Goal: Transaction & Acquisition: Book appointment/travel/reservation

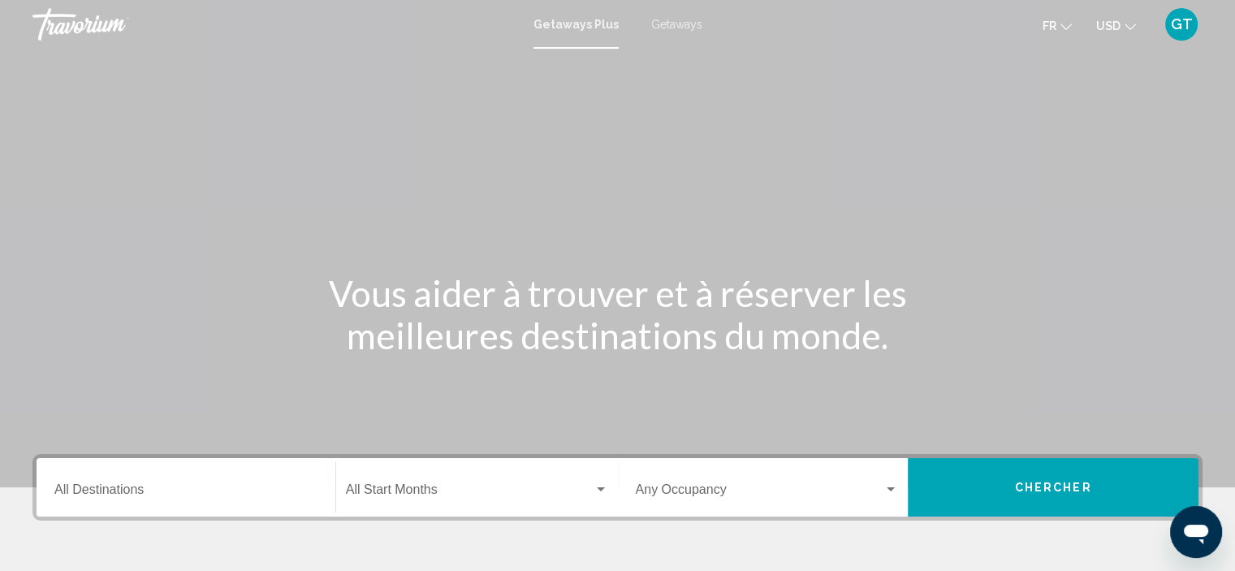
click at [678, 23] on span "Getaways" at bounding box center [676, 24] width 51 height 13
click at [1106, 27] on span "USD" at bounding box center [1108, 25] width 24 height 13
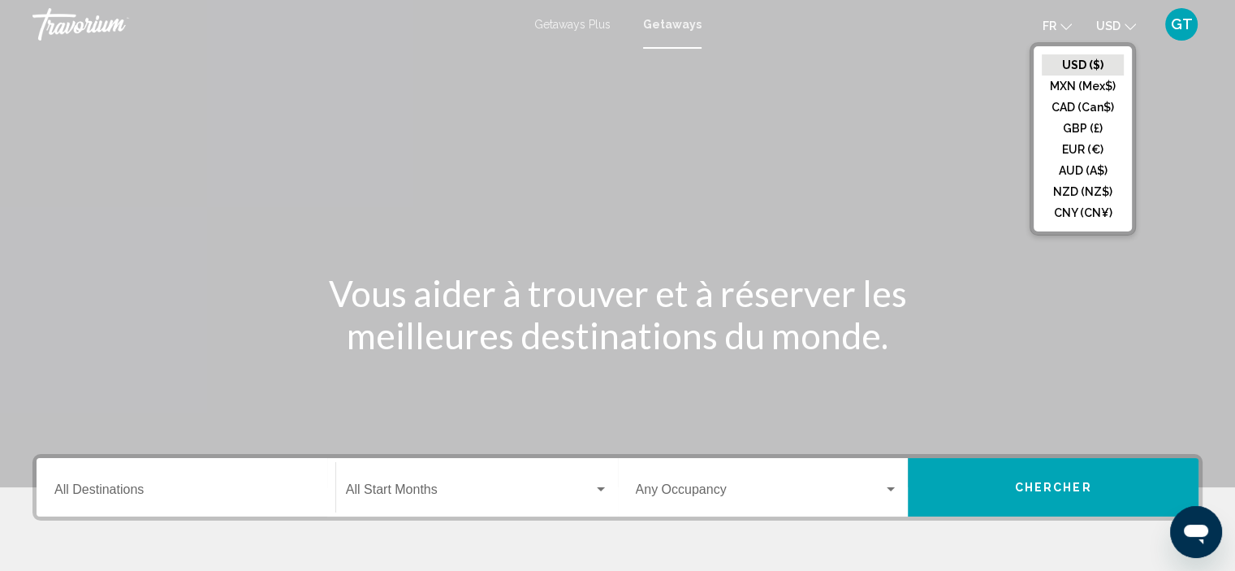
click at [1086, 104] on button "CAD (Can$)" at bounding box center [1083, 107] width 82 height 21
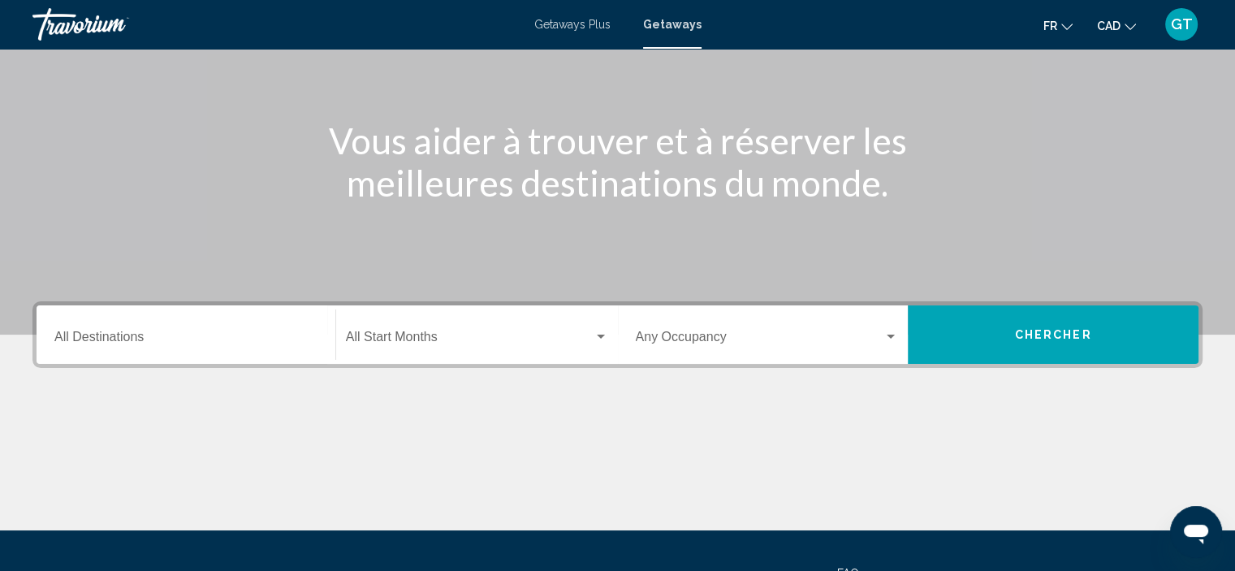
scroll to position [162, 0]
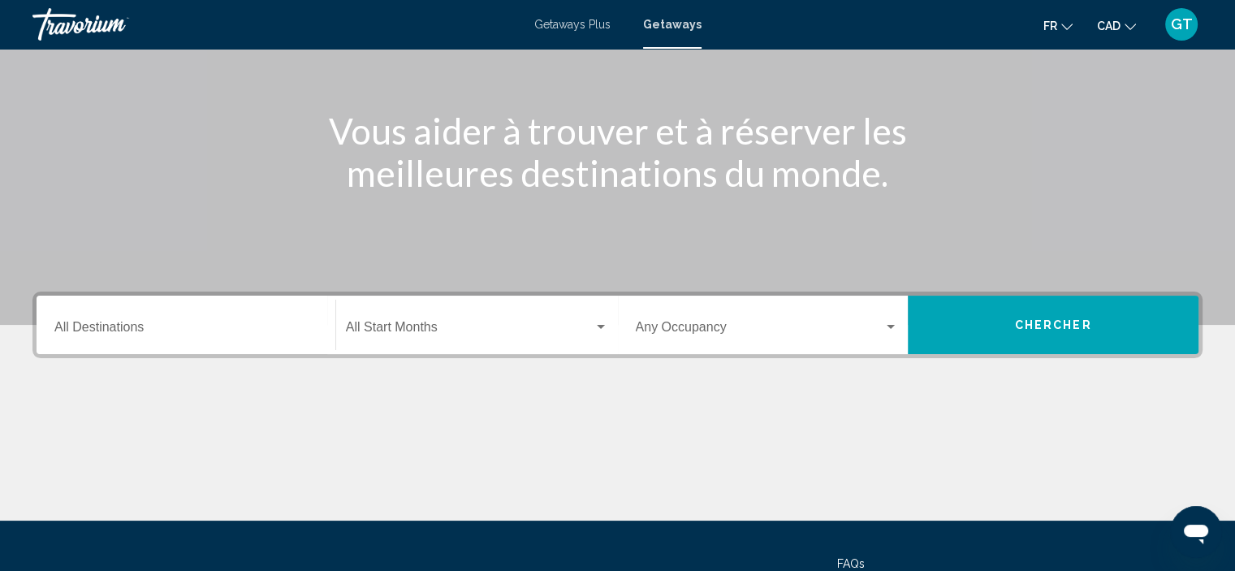
click at [270, 326] on input "Destination All Destinations" at bounding box center [185, 330] width 263 height 15
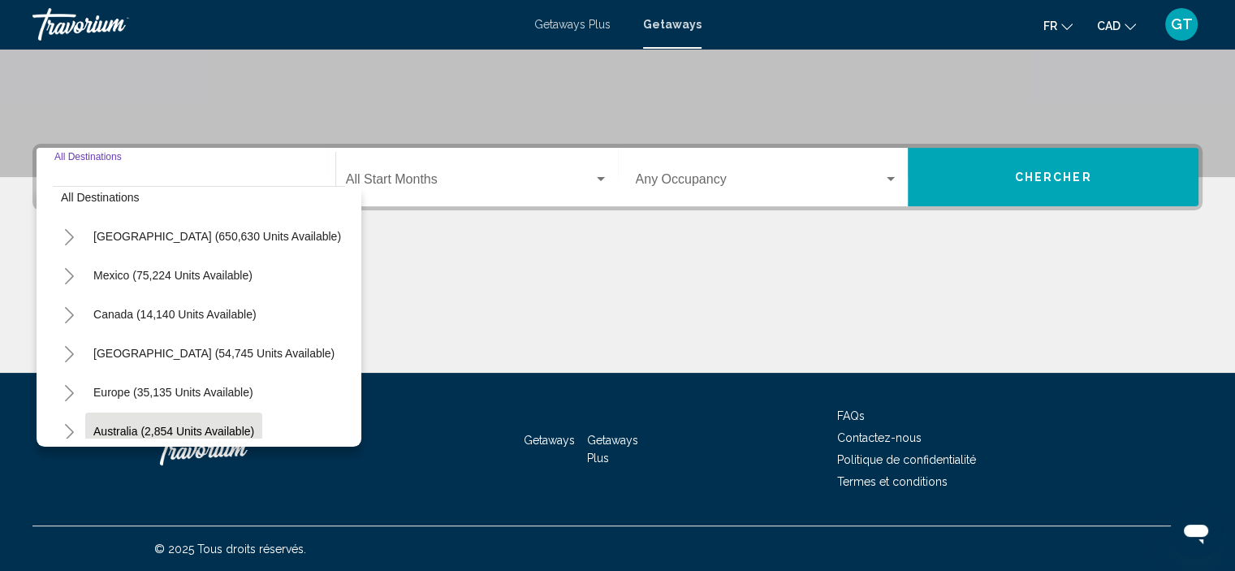
scroll to position [0, 0]
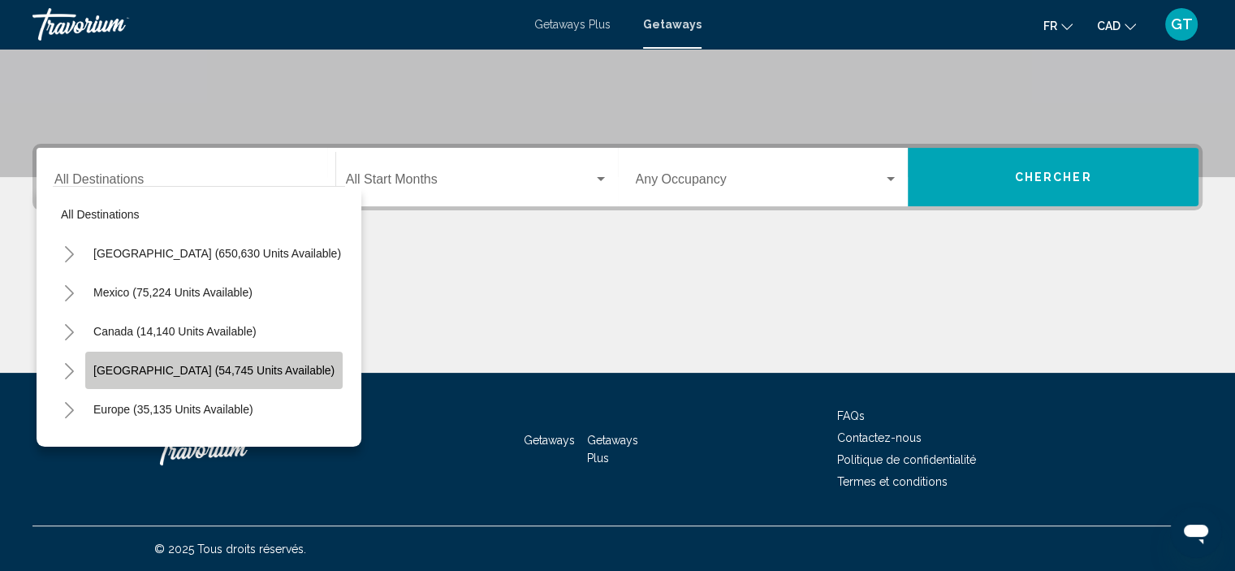
click at [258, 367] on span "[GEOGRAPHIC_DATA] (54,745 units available)" at bounding box center [213, 370] width 241 height 13
type input "**********"
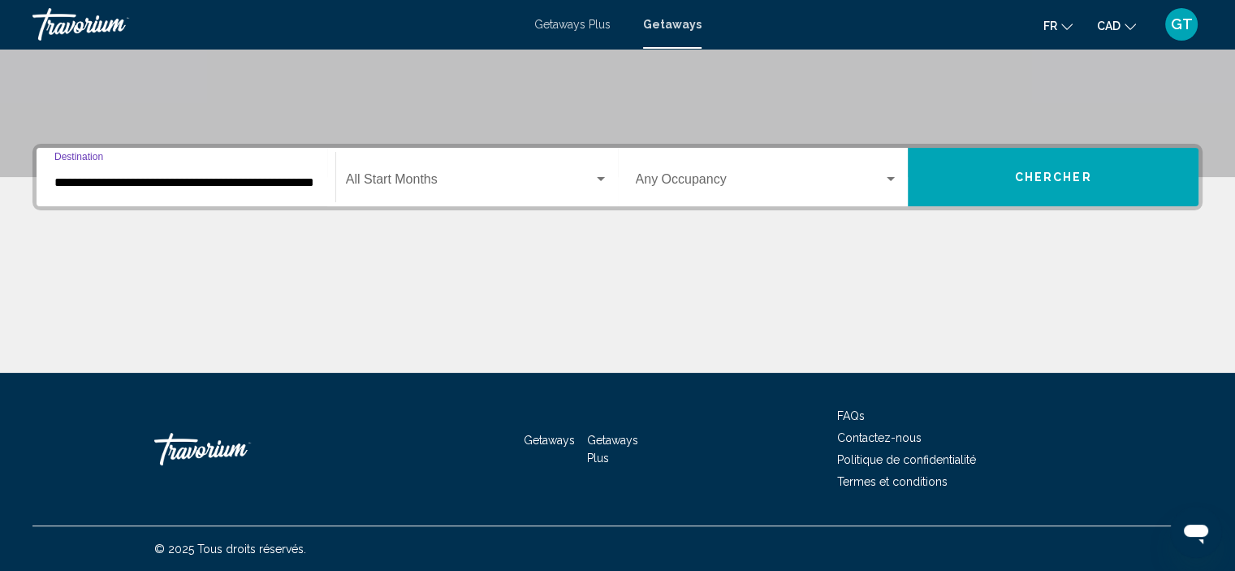
click at [601, 178] on div "Search widget" at bounding box center [601, 179] width 8 height 4
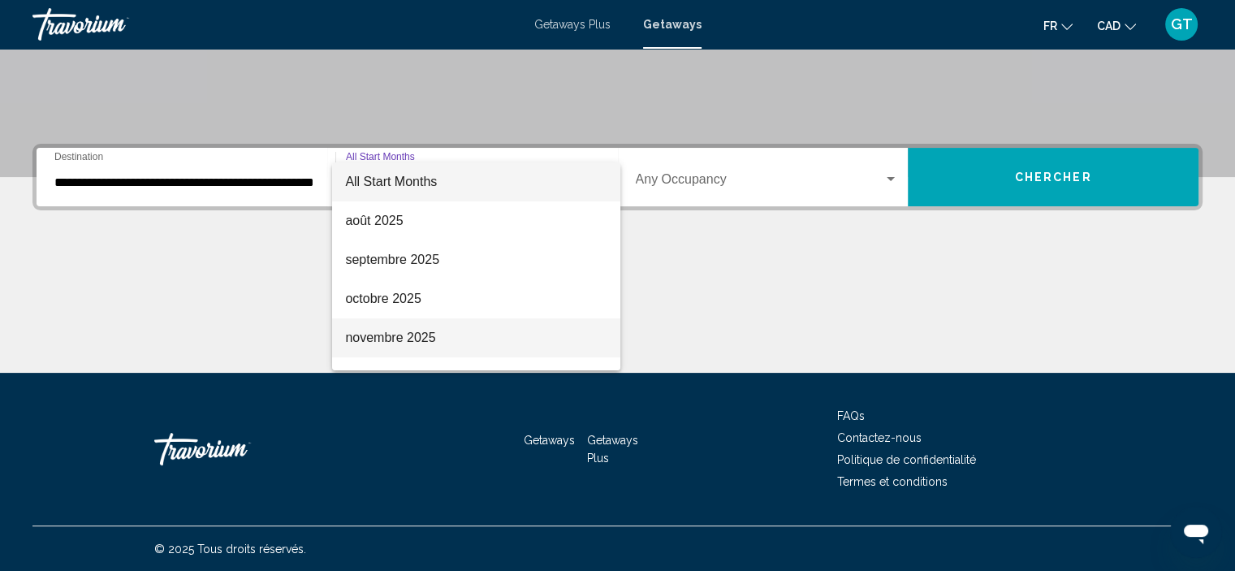
click at [429, 329] on span "novembre 2025" at bounding box center [476, 337] width 262 height 39
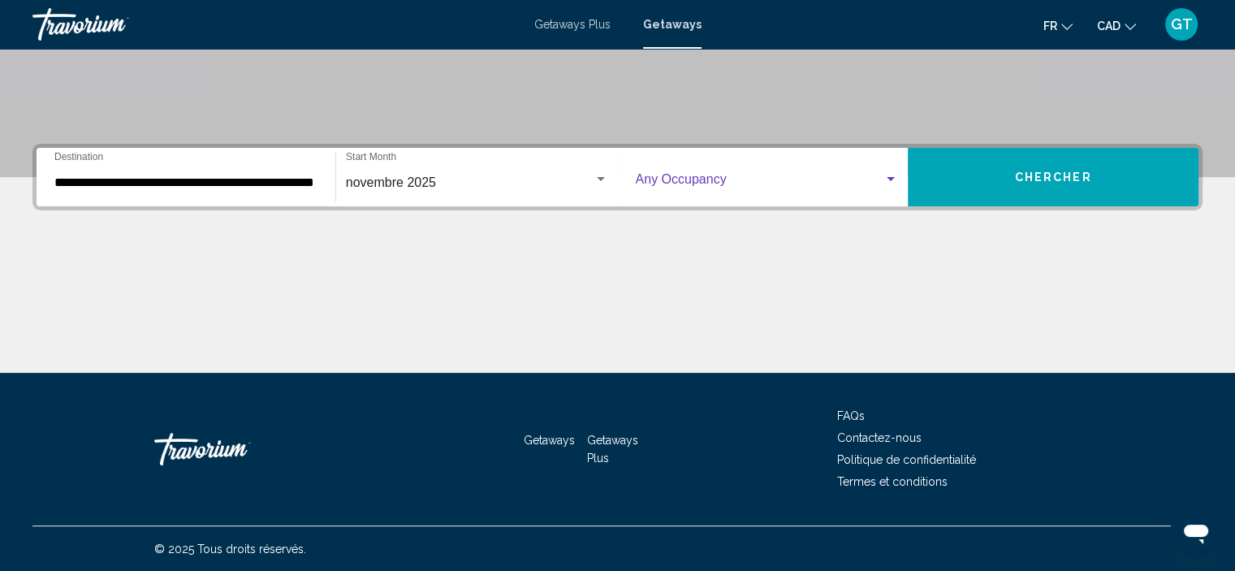
click at [882, 175] on span "Search widget" at bounding box center [760, 182] width 248 height 15
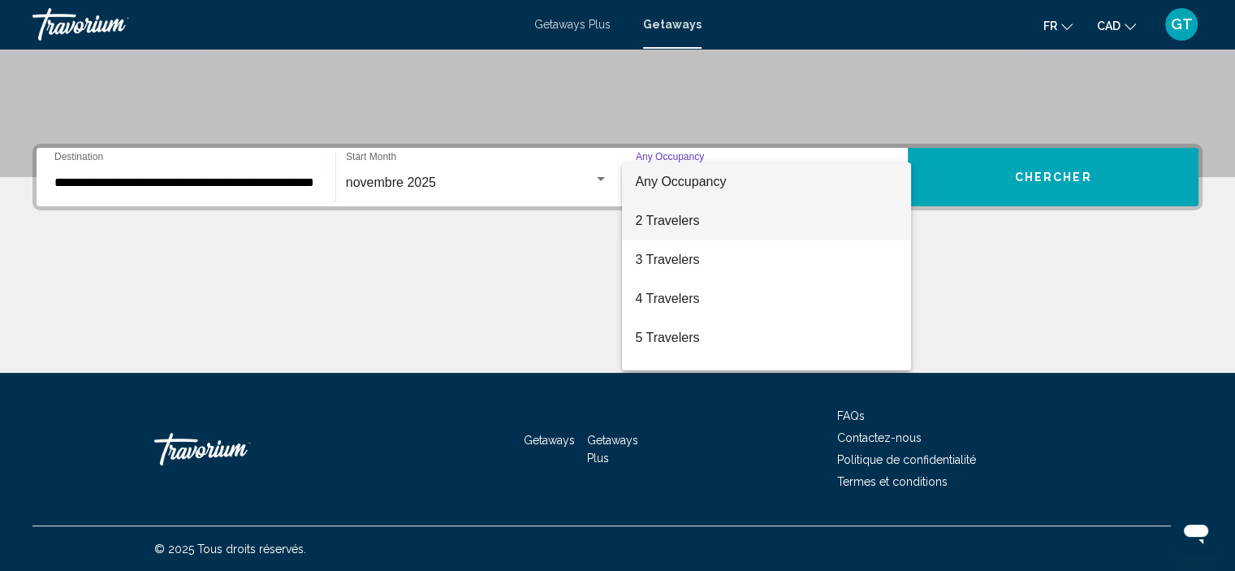
click at [682, 215] on span "2 Travelers" at bounding box center [766, 220] width 263 height 39
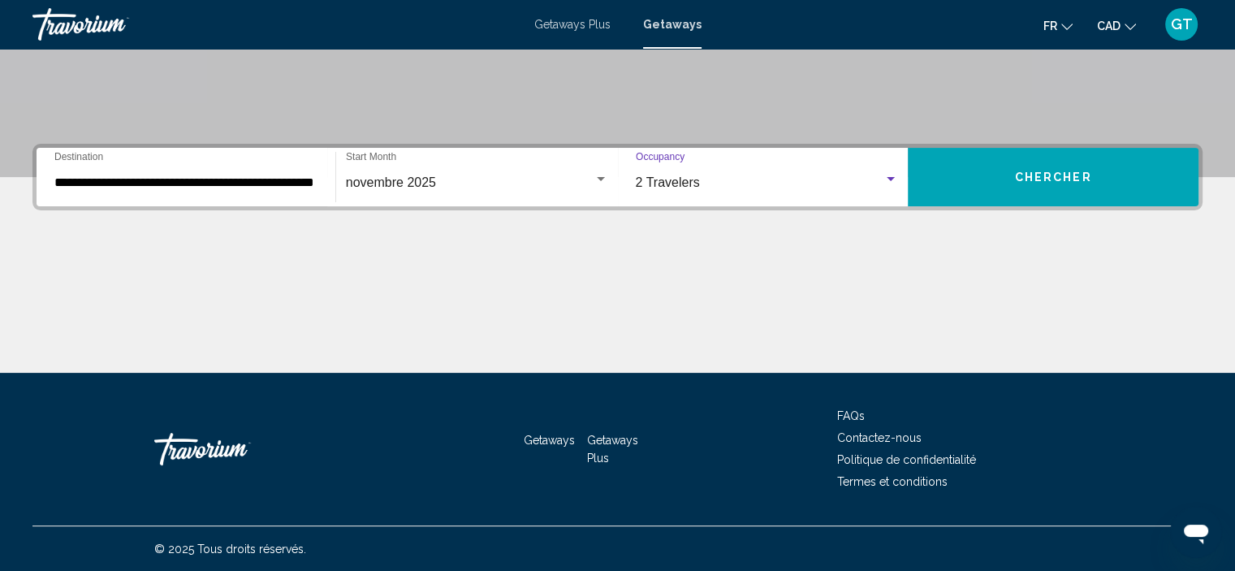
click at [1012, 175] on button "Chercher" at bounding box center [1053, 177] width 291 height 58
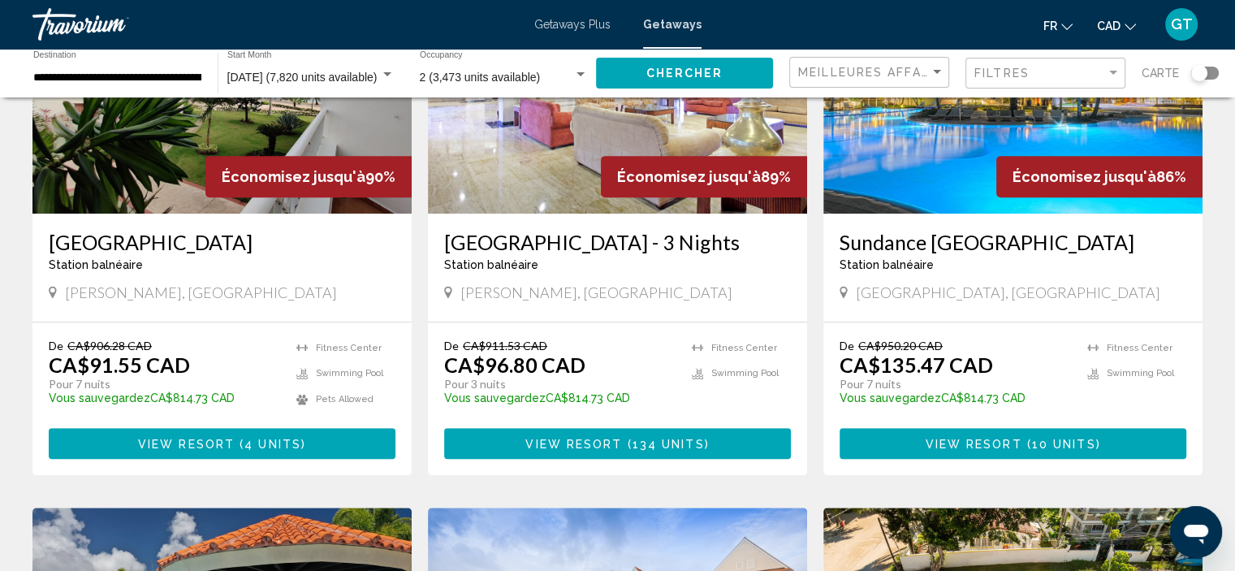
scroll to position [812, 0]
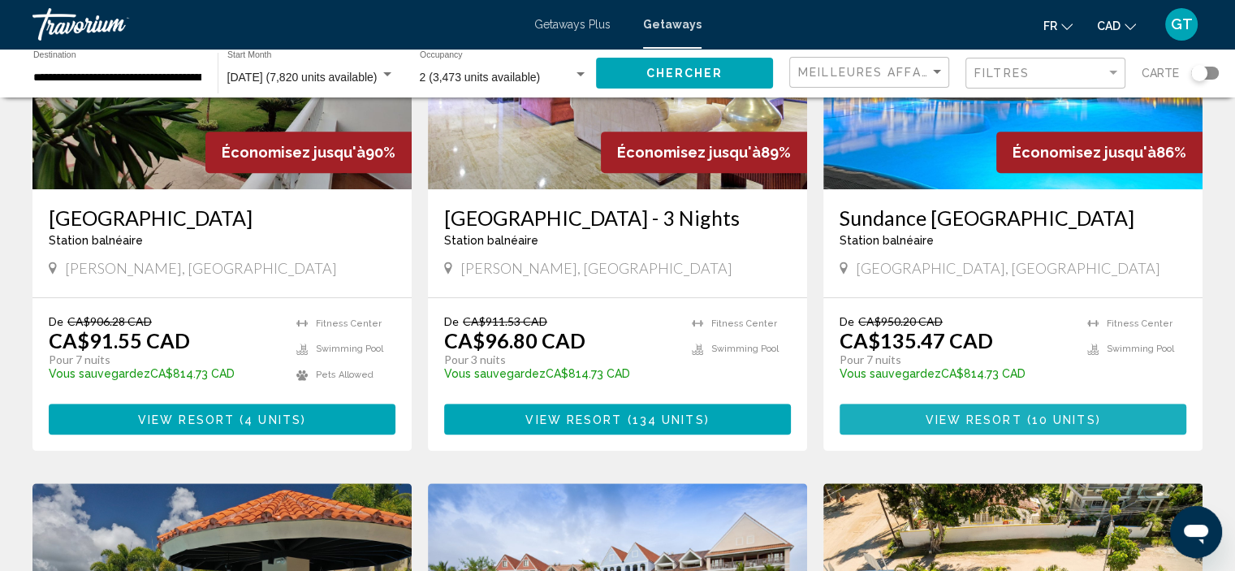
click at [1055, 424] on span "10 units" at bounding box center [1064, 419] width 64 height 13
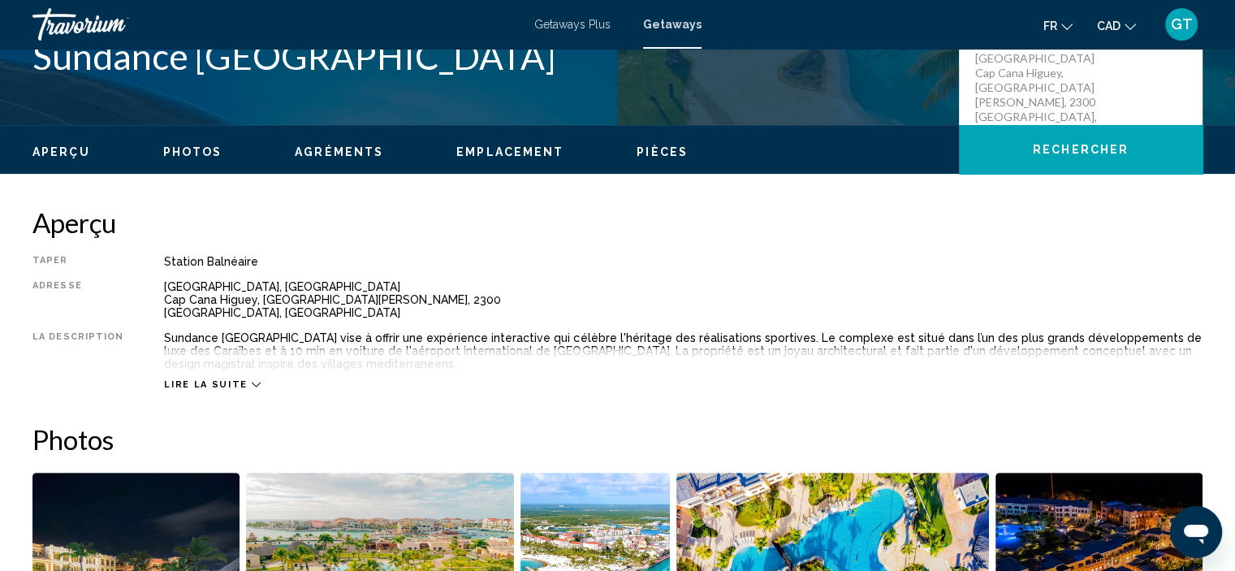
scroll to position [412, 0]
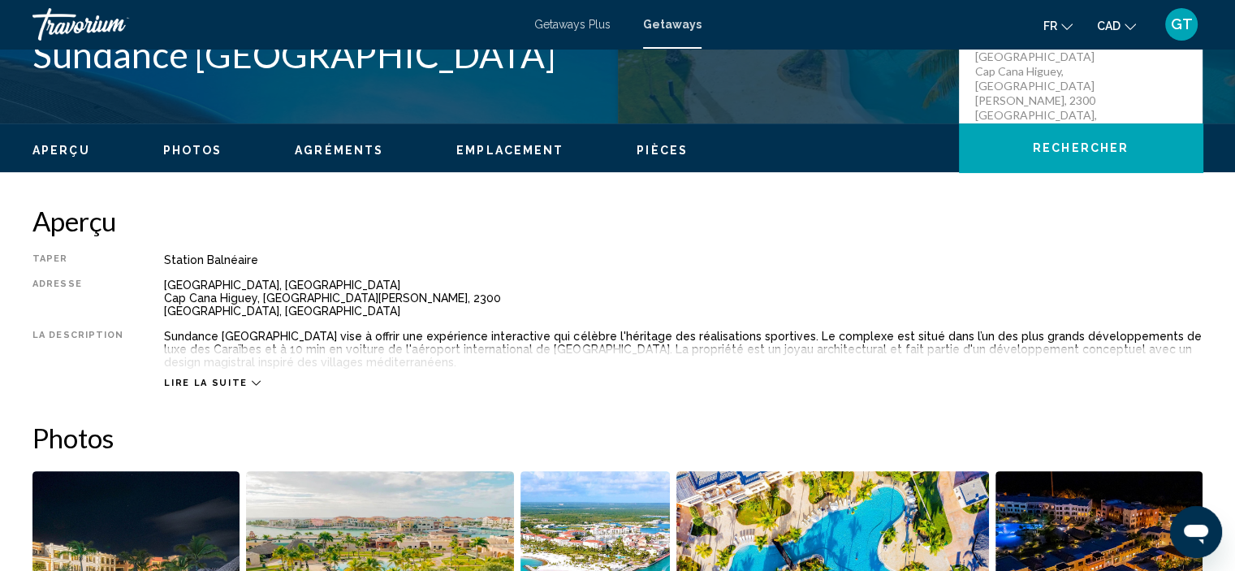
click at [236, 382] on div "Lire la suite" at bounding box center [212, 382] width 96 height 11
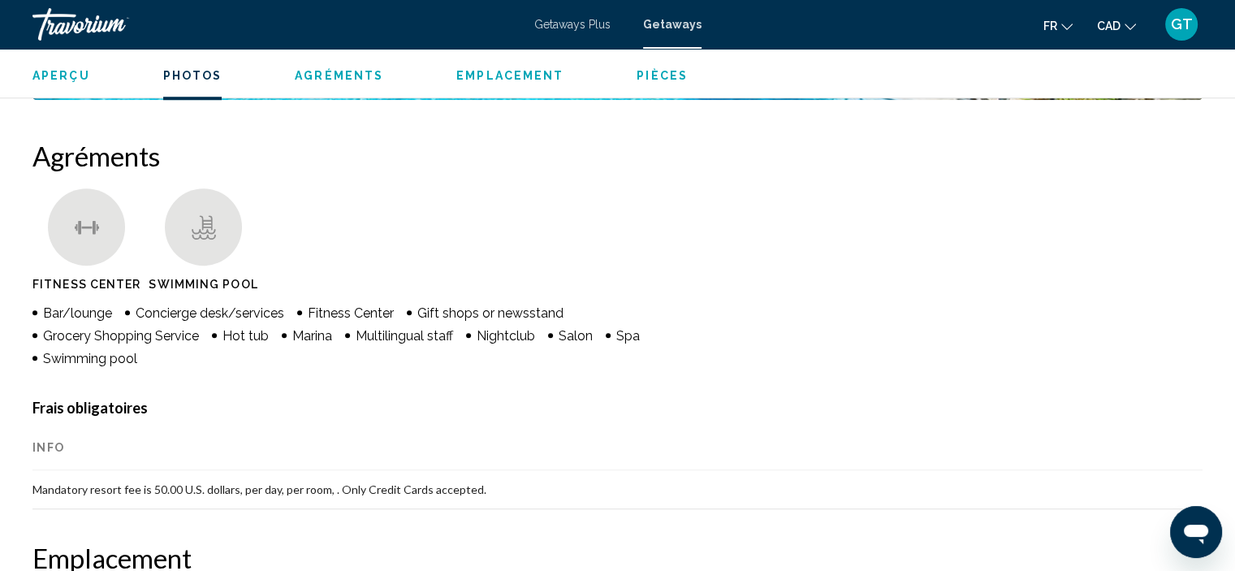
scroll to position [1057, 0]
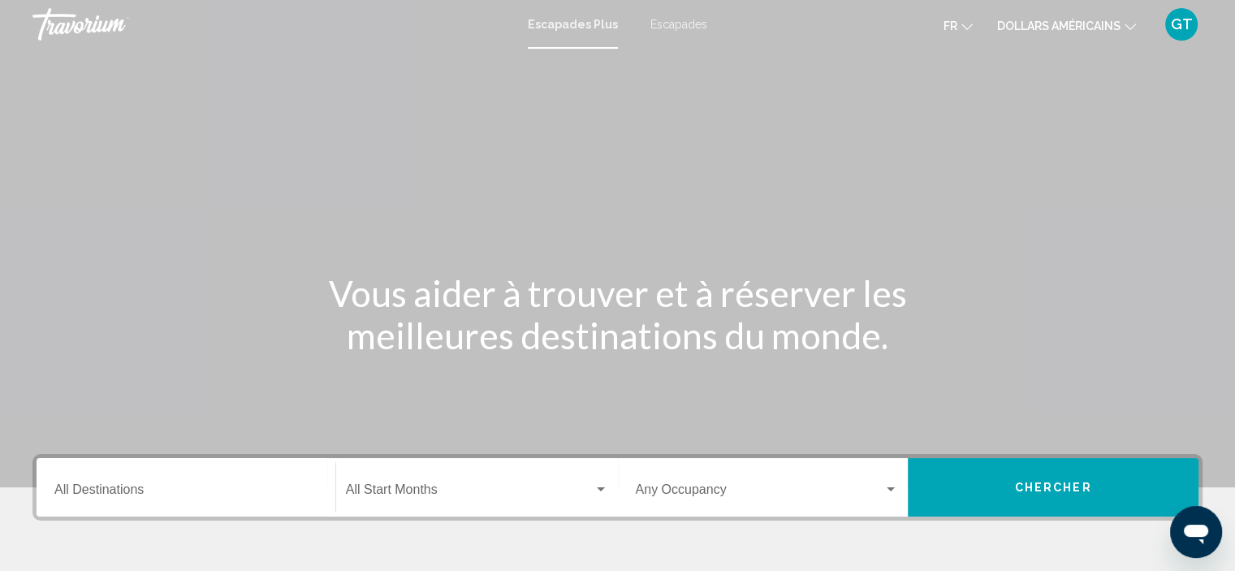
click at [1068, 27] on font "dollars américains" at bounding box center [1058, 25] width 123 height 13
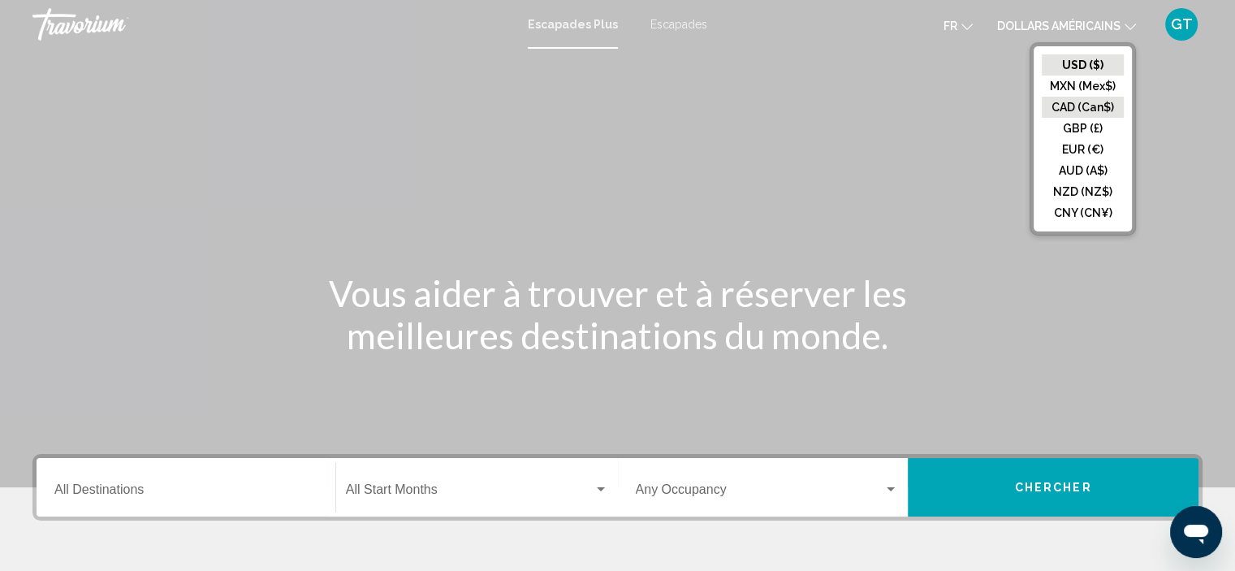
click at [1087, 107] on button "CAD (Can$)" at bounding box center [1083, 107] width 82 height 21
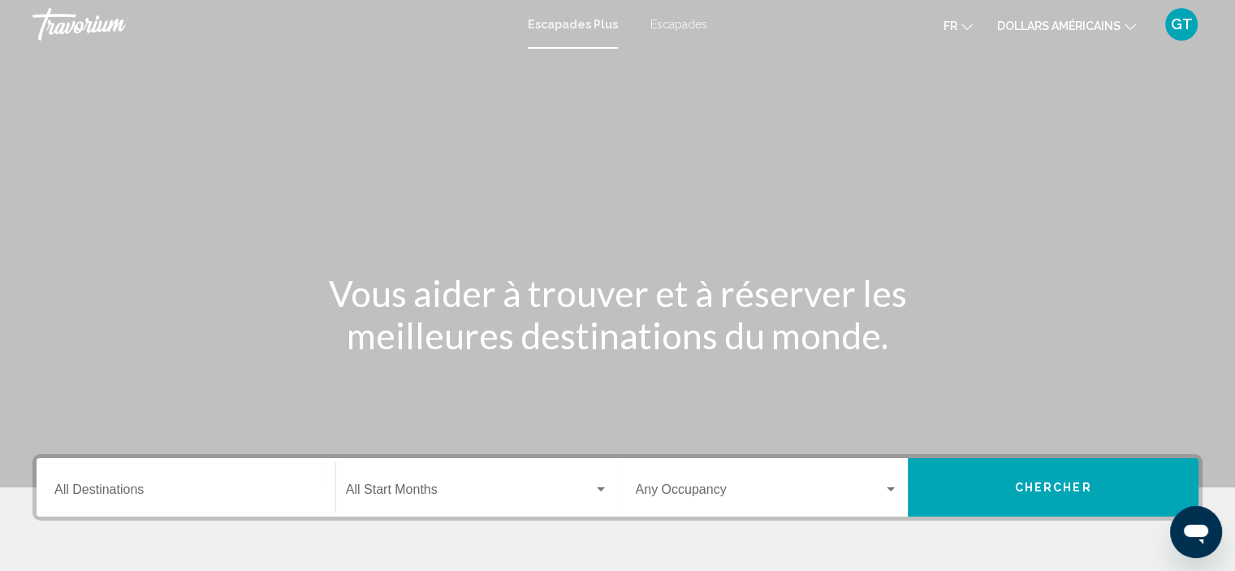
click at [1130, 27] on icon "Changer de devise" at bounding box center [1129, 26] width 11 height 11
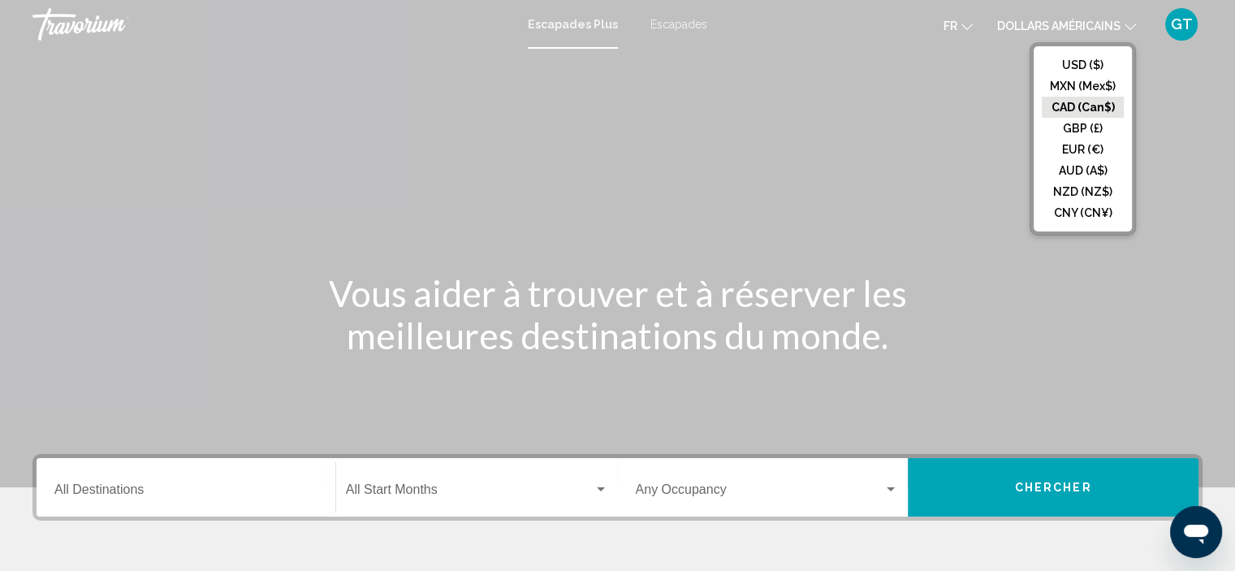
click at [1092, 103] on button "CAD (Can$)" at bounding box center [1083, 107] width 82 height 21
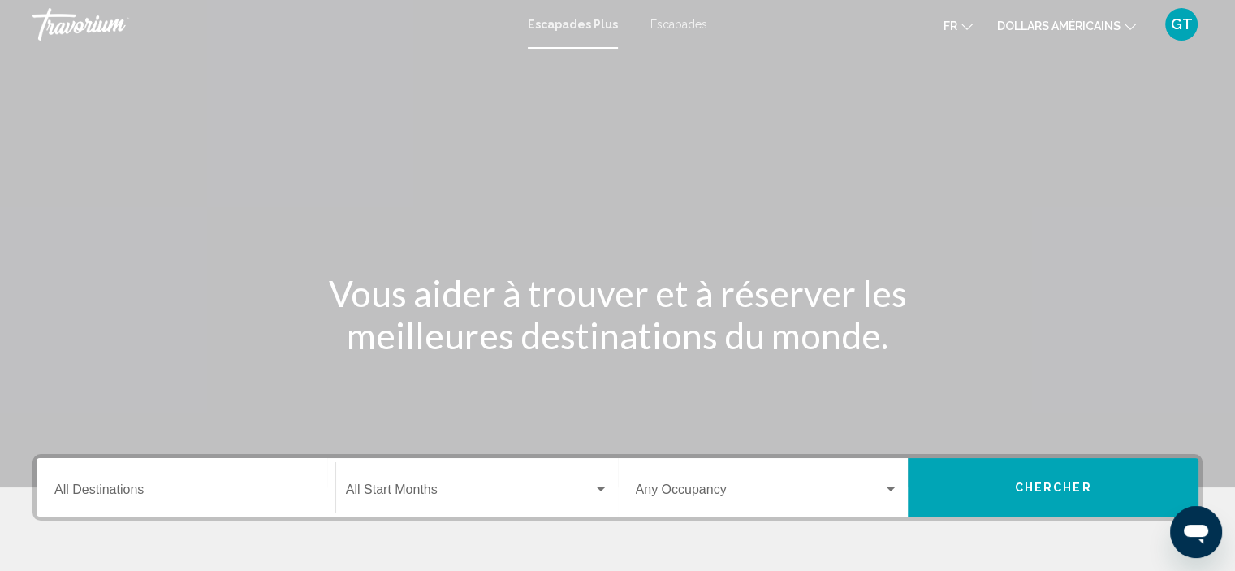
click at [691, 24] on font "Escapades" at bounding box center [678, 24] width 57 height 13
click at [1050, 24] on font "dollars américains" at bounding box center [1058, 25] width 123 height 13
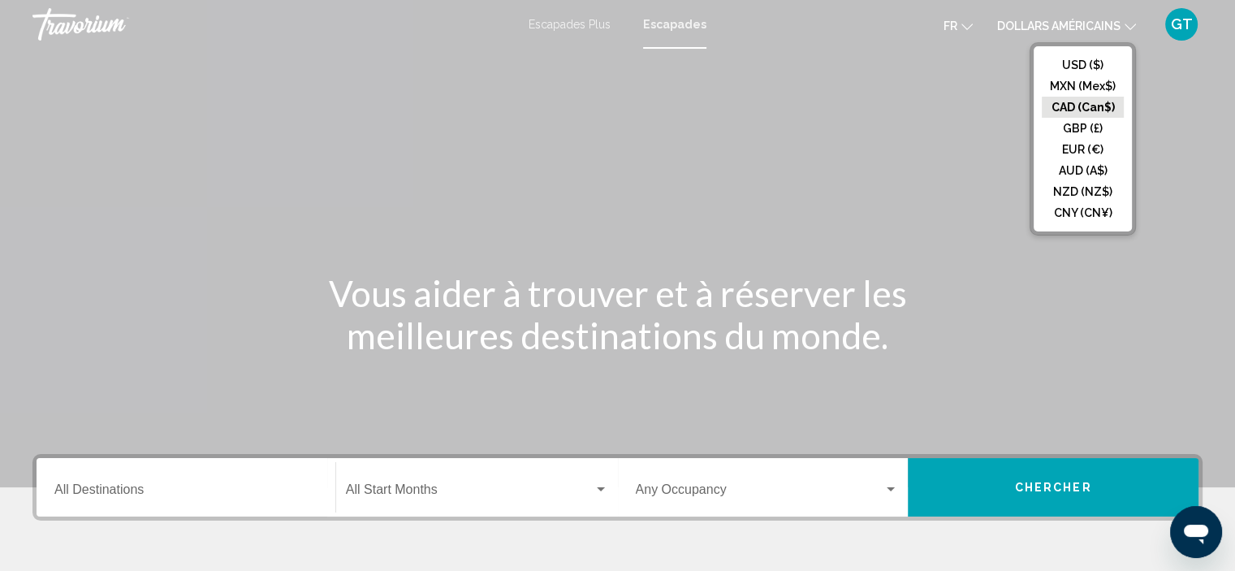
click at [1066, 102] on button "CAD (Can$)" at bounding box center [1083, 107] width 82 height 21
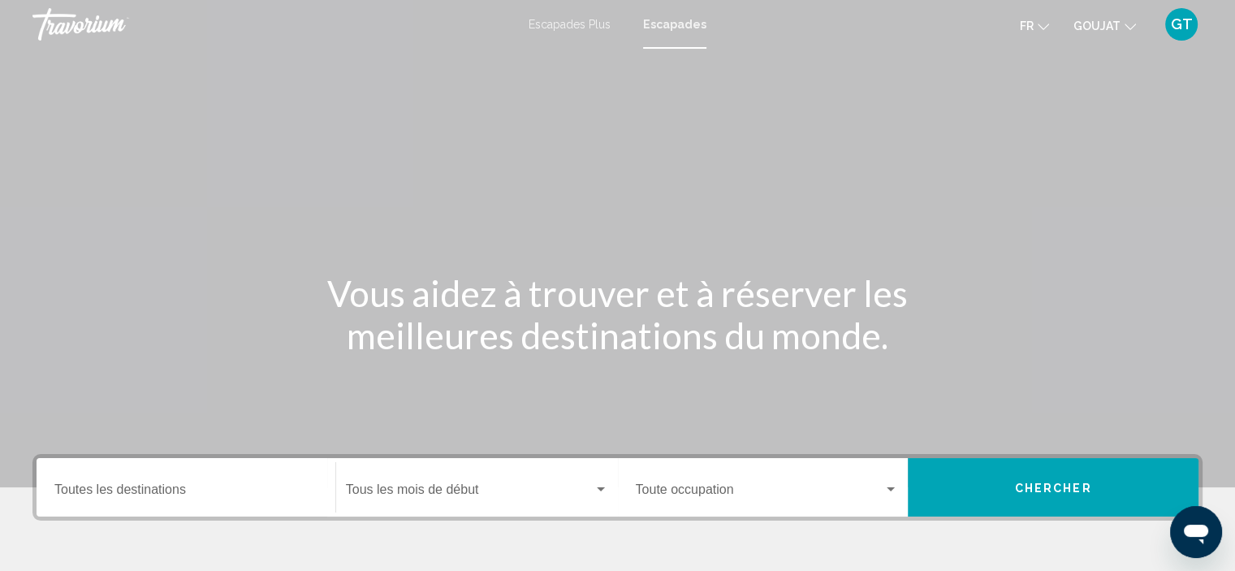
click at [1111, 23] on font "GOUJAT" at bounding box center [1096, 25] width 47 height 13
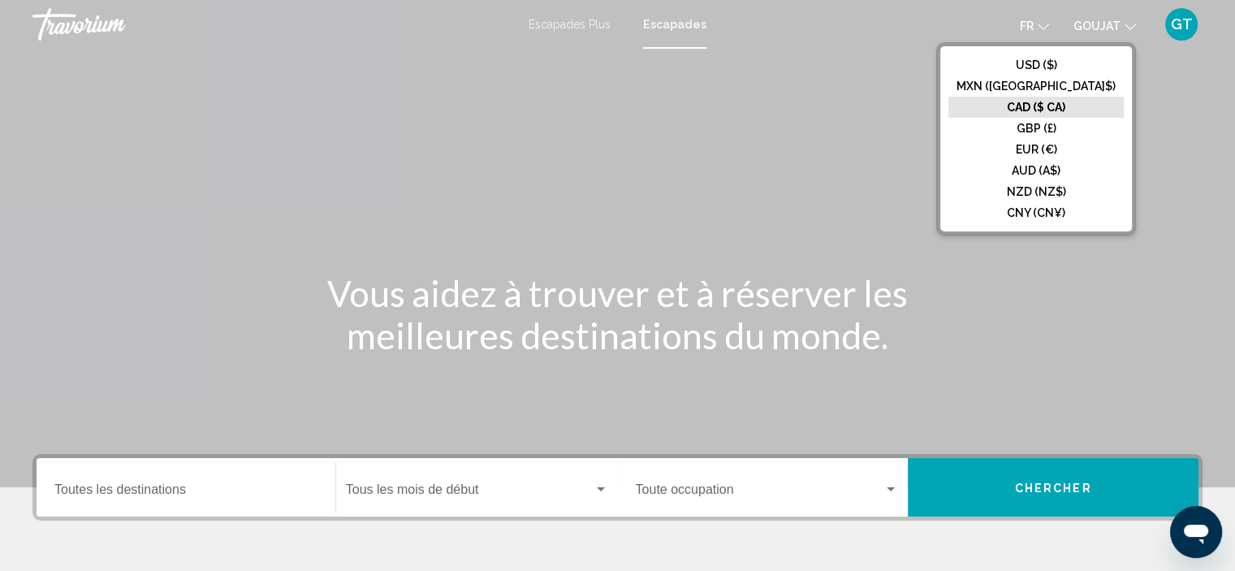
click at [1065, 105] on font "CAD ($ CA)" at bounding box center [1036, 107] width 58 height 13
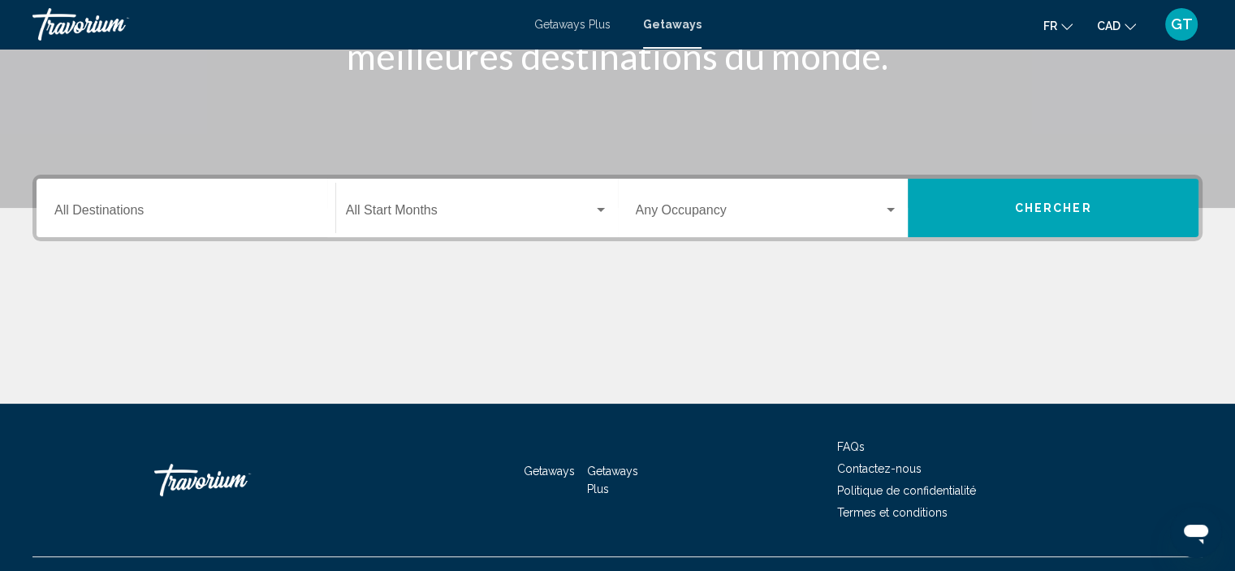
scroll to position [310, 0]
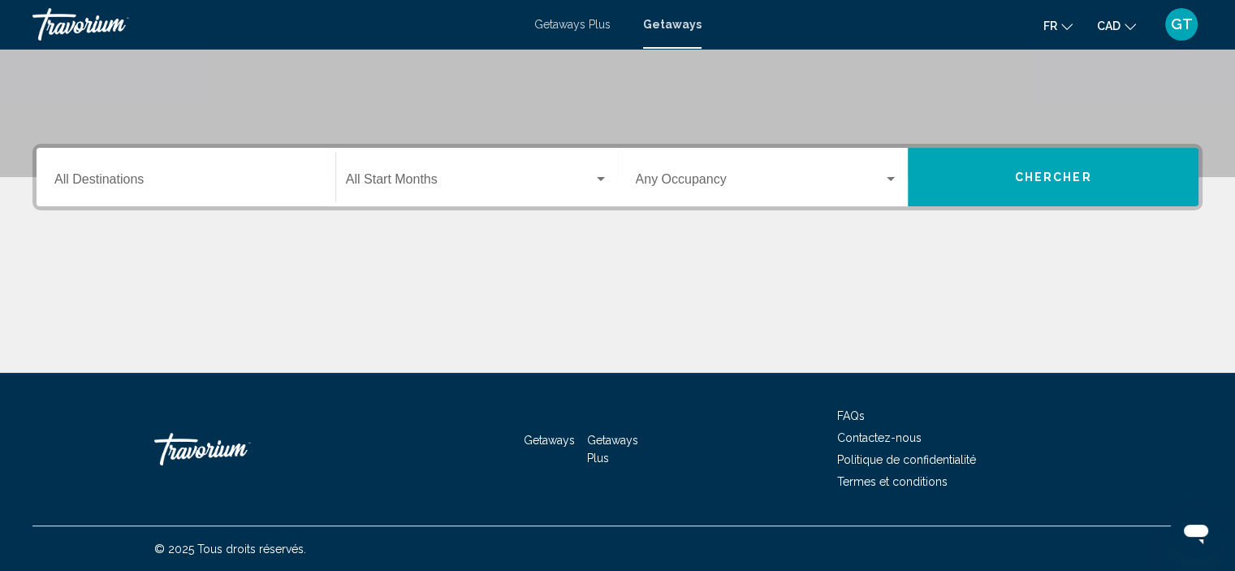
click at [233, 162] on div "Destination All Destinations" at bounding box center [185, 177] width 263 height 51
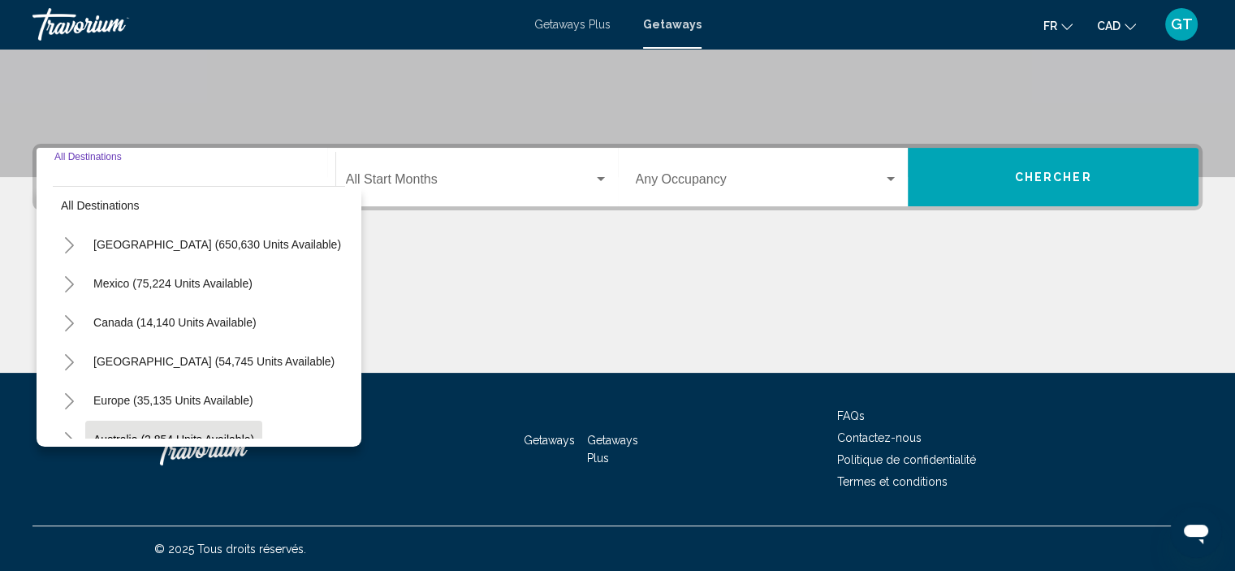
scroll to position [0, 0]
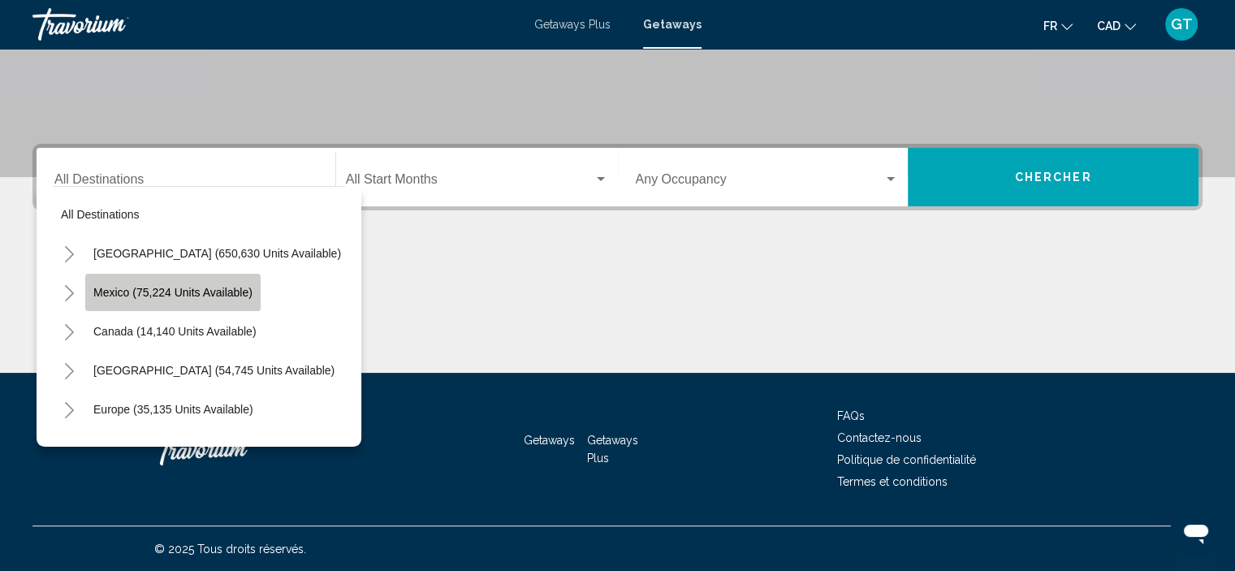
click at [202, 291] on span "Mexico (75,224 units available)" at bounding box center [172, 292] width 159 height 13
type input "**********"
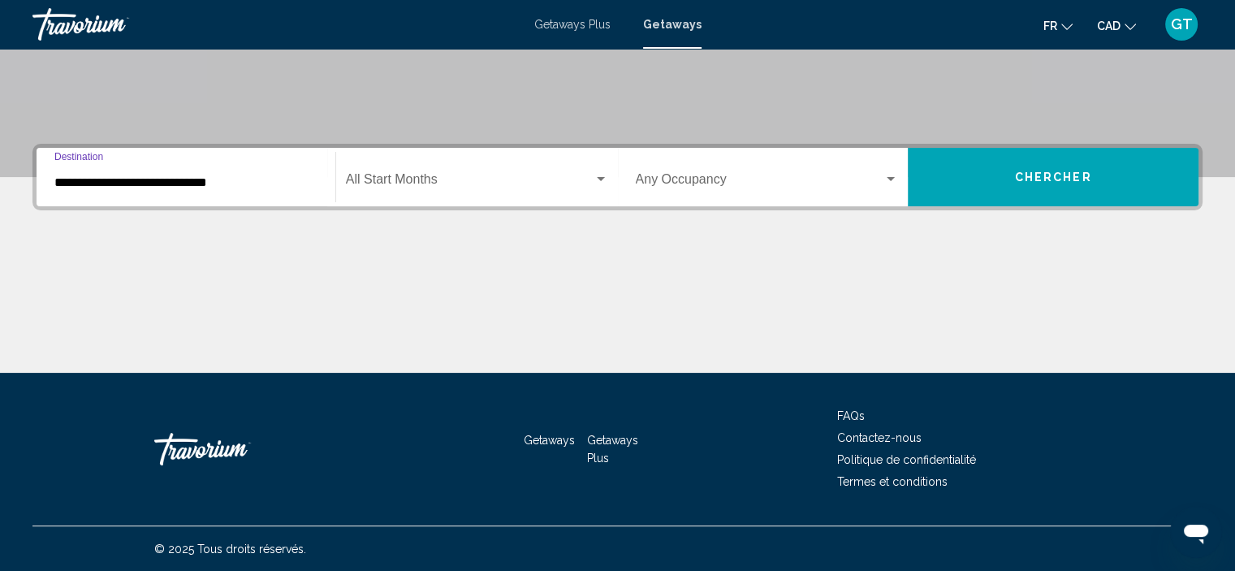
click at [599, 173] on div "Search widget" at bounding box center [600, 179] width 15 height 13
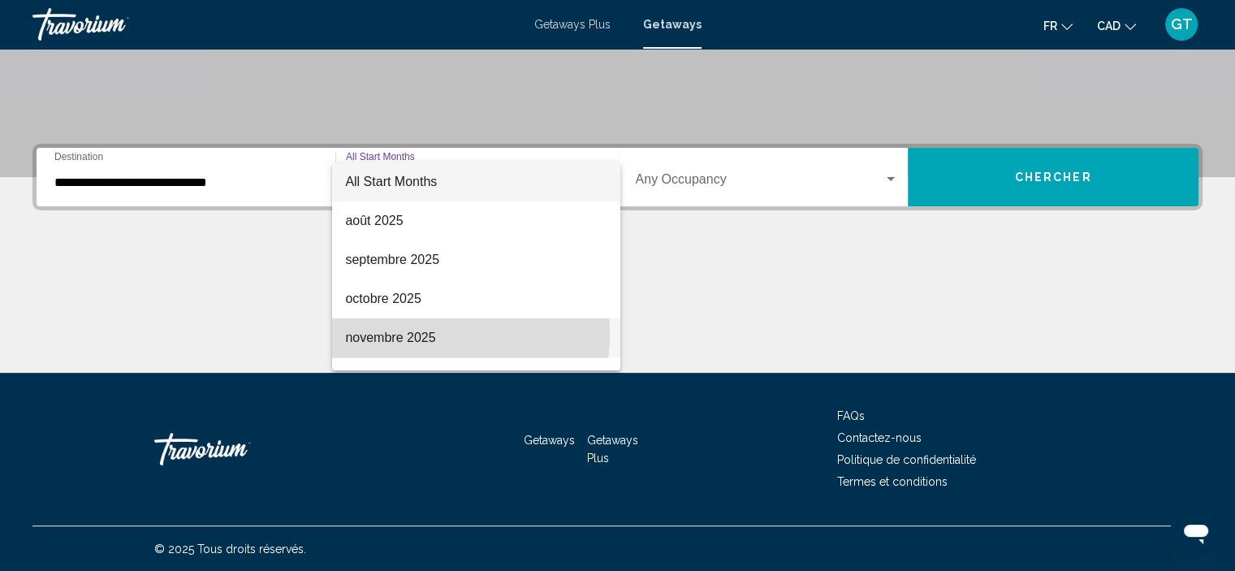
drag, startPoint x: 424, startPoint y: 334, endPoint x: 432, endPoint y: 326, distance: 10.9
click at [425, 334] on span "novembre 2025" at bounding box center [476, 337] width 262 height 39
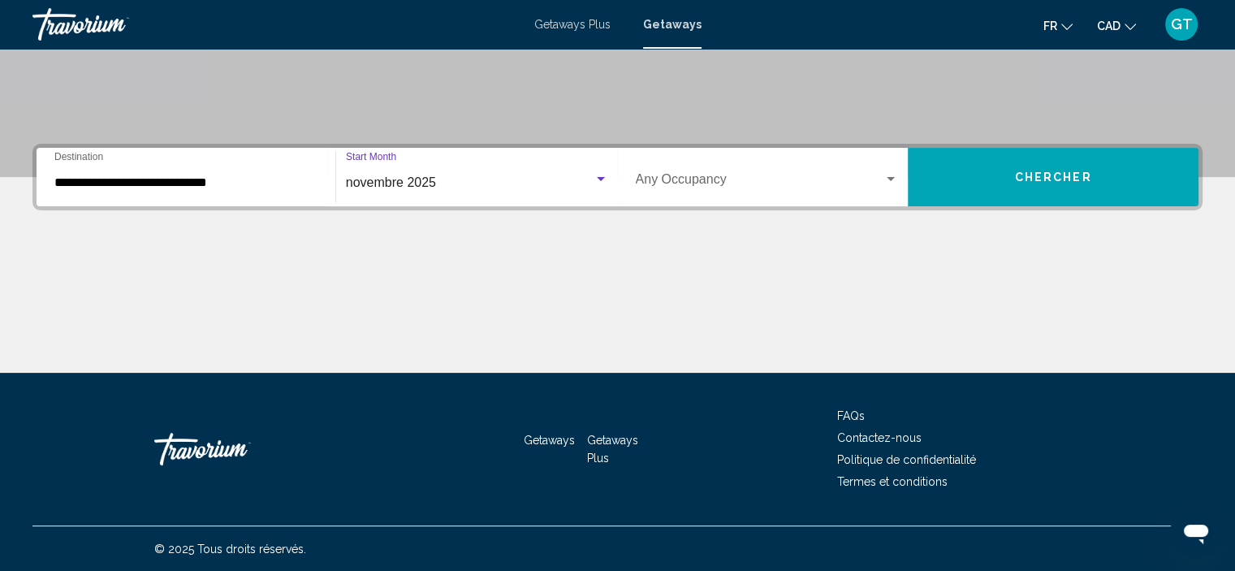
click at [895, 170] on div "Occupancy Any Occupancy" at bounding box center [767, 177] width 263 height 51
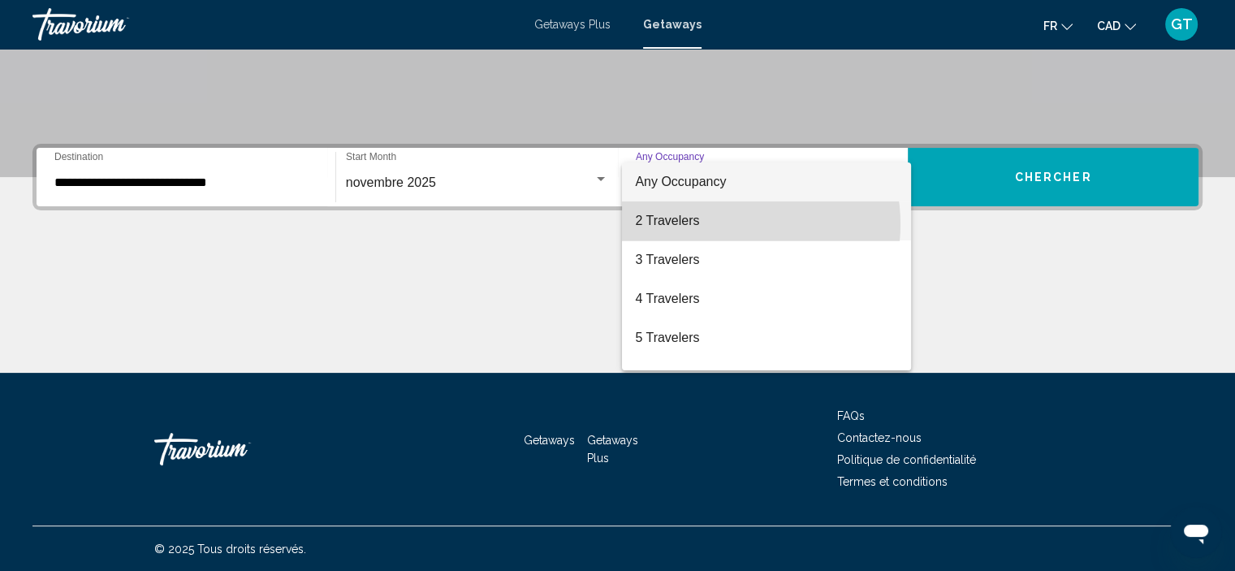
click at [722, 224] on span "2 Travelers" at bounding box center [766, 220] width 263 height 39
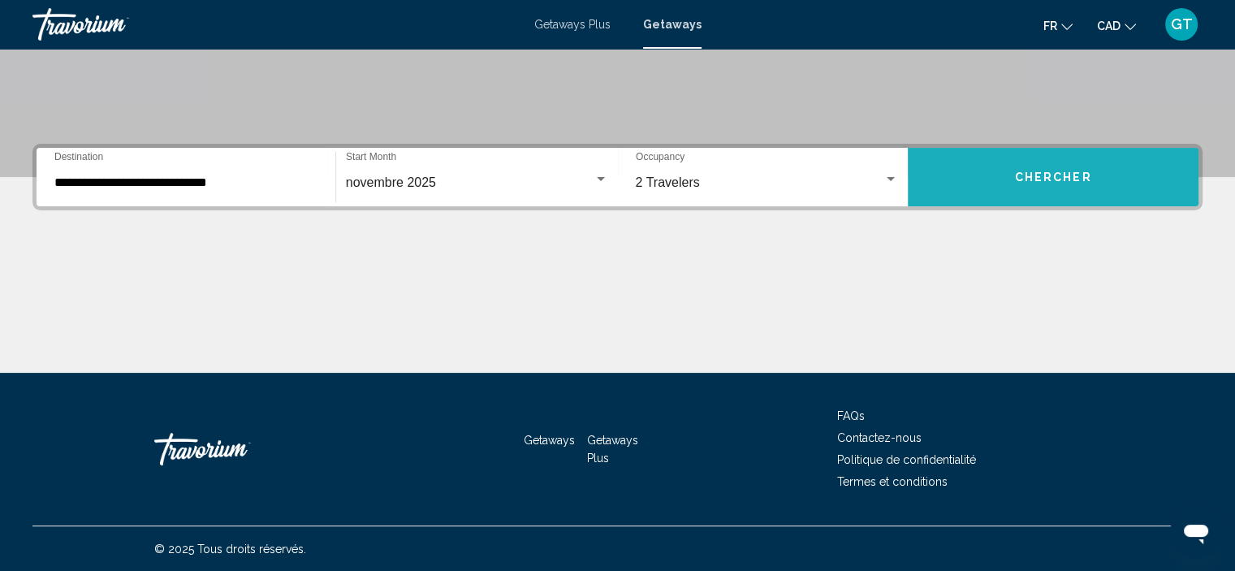
click at [1096, 179] on button "Chercher" at bounding box center [1053, 177] width 291 height 58
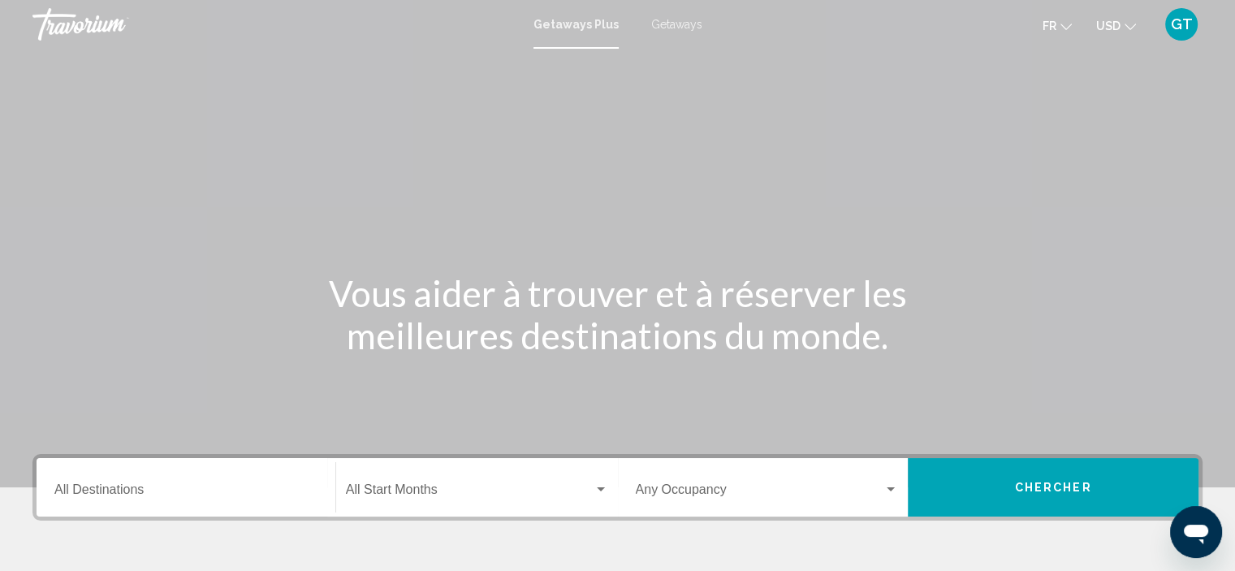
click at [1115, 27] on span "USD" at bounding box center [1108, 25] width 24 height 13
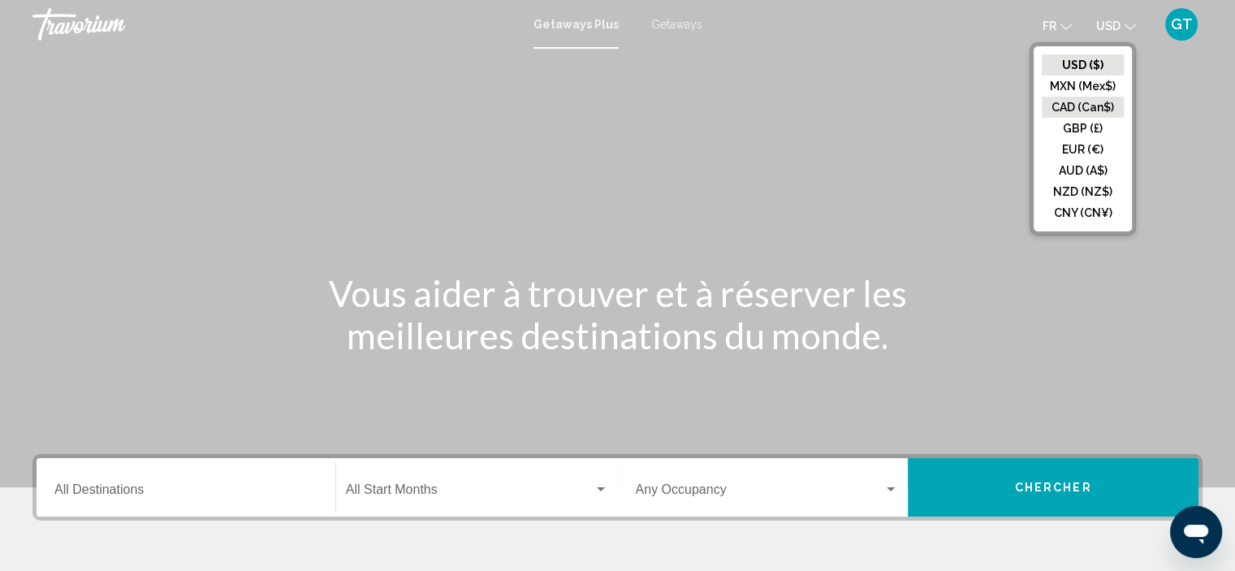
click at [1093, 103] on button "CAD (Can$)" at bounding box center [1083, 107] width 82 height 21
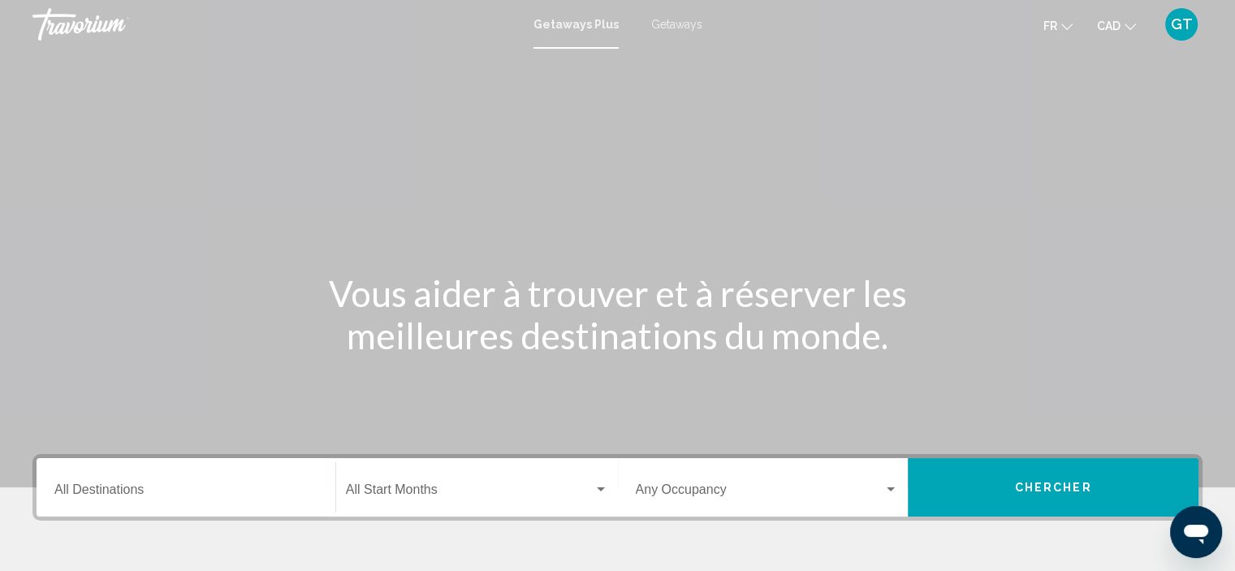
click at [679, 23] on span "Getaways" at bounding box center [676, 24] width 51 height 13
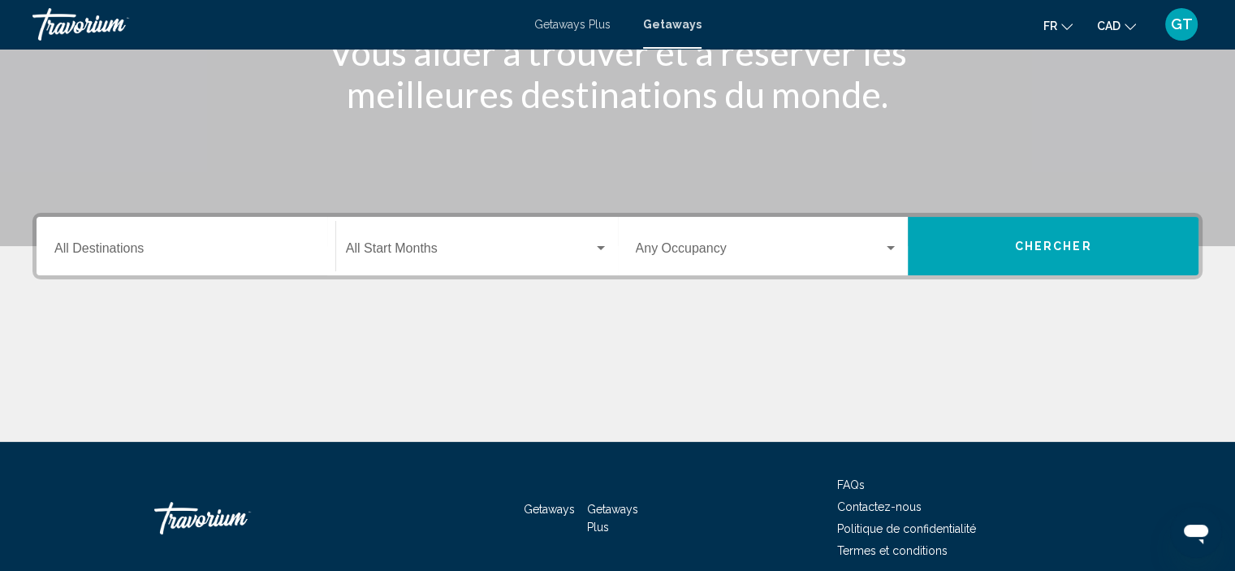
scroll to position [244, 0]
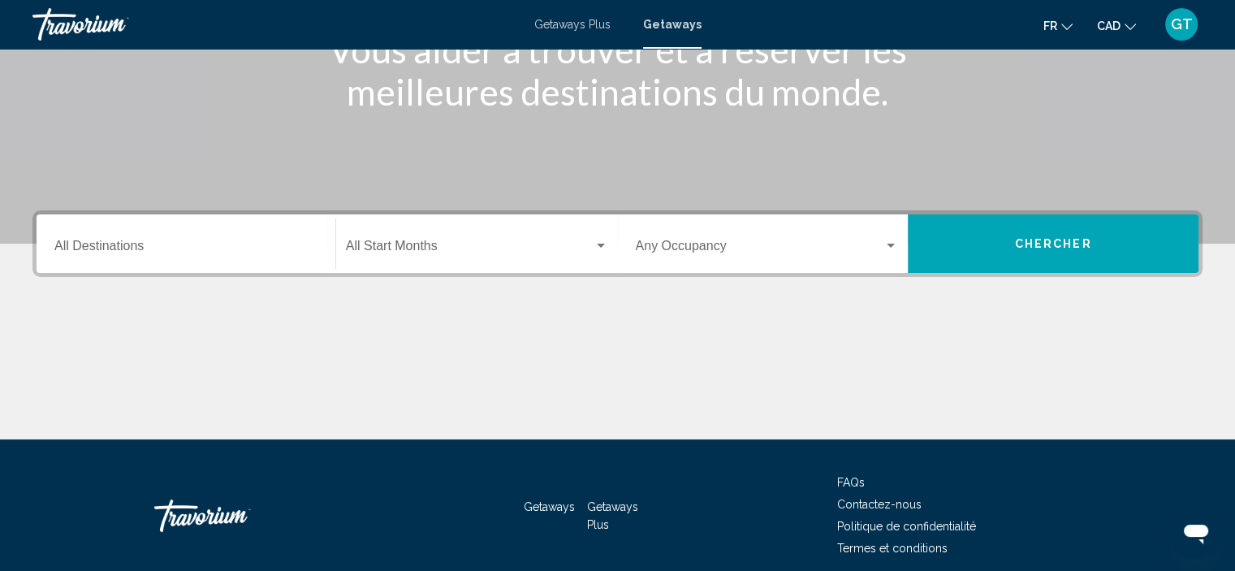
click at [250, 233] on div "Destination All Destinations" at bounding box center [185, 243] width 263 height 51
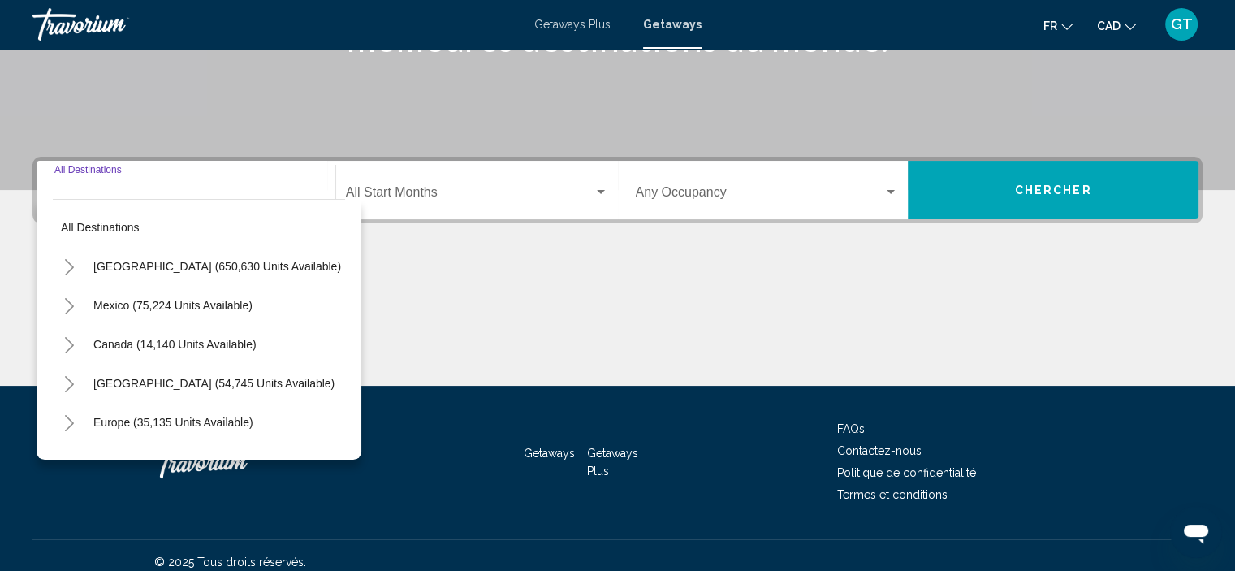
scroll to position [310, 0]
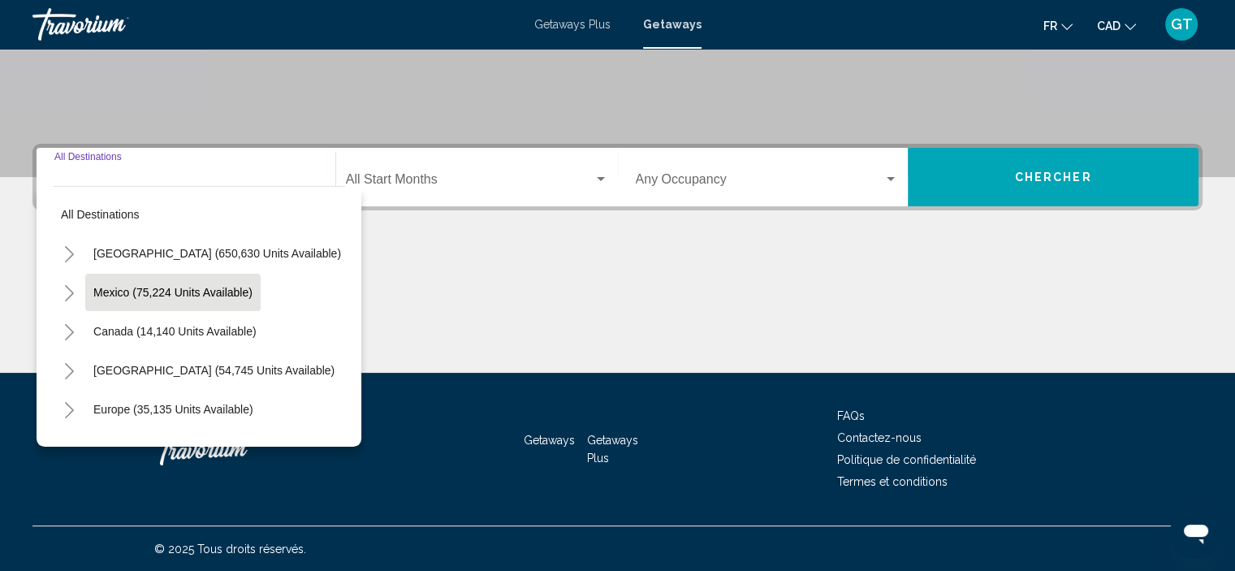
click at [226, 289] on span "Mexico (75,224 units available)" at bounding box center [172, 292] width 159 height 13
type input "**********"
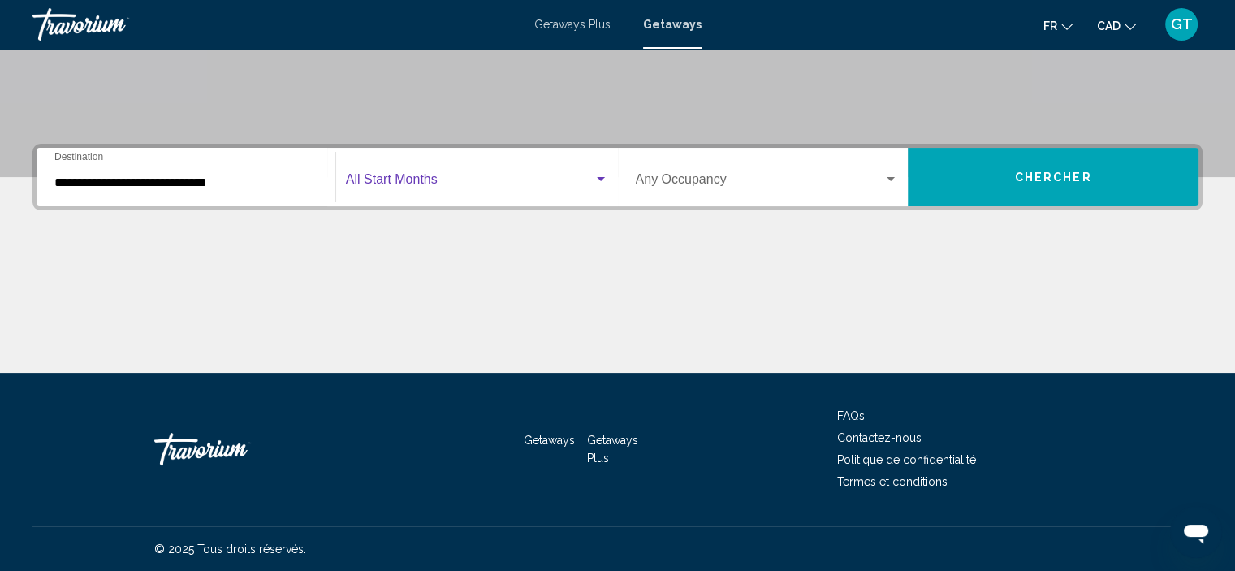
click at [474, 181] on span "Search widget" at bounding box center [470, 182] width 248 height 15
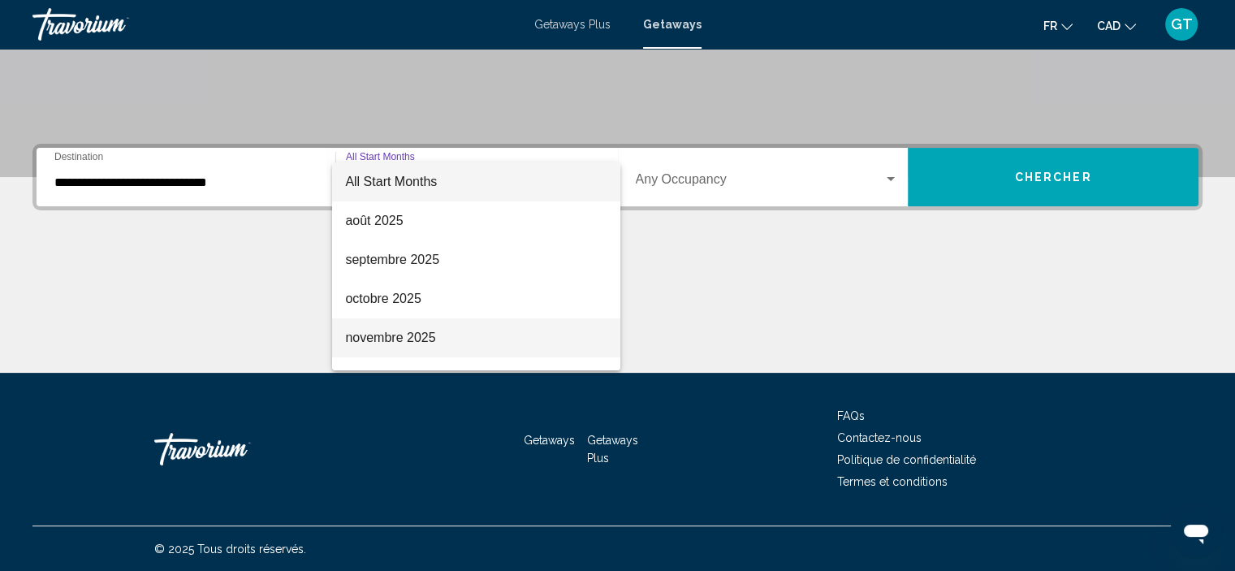
click at [451, 336] on span "novembre 2025" at bounding box center [476, 337] width 262 height 39
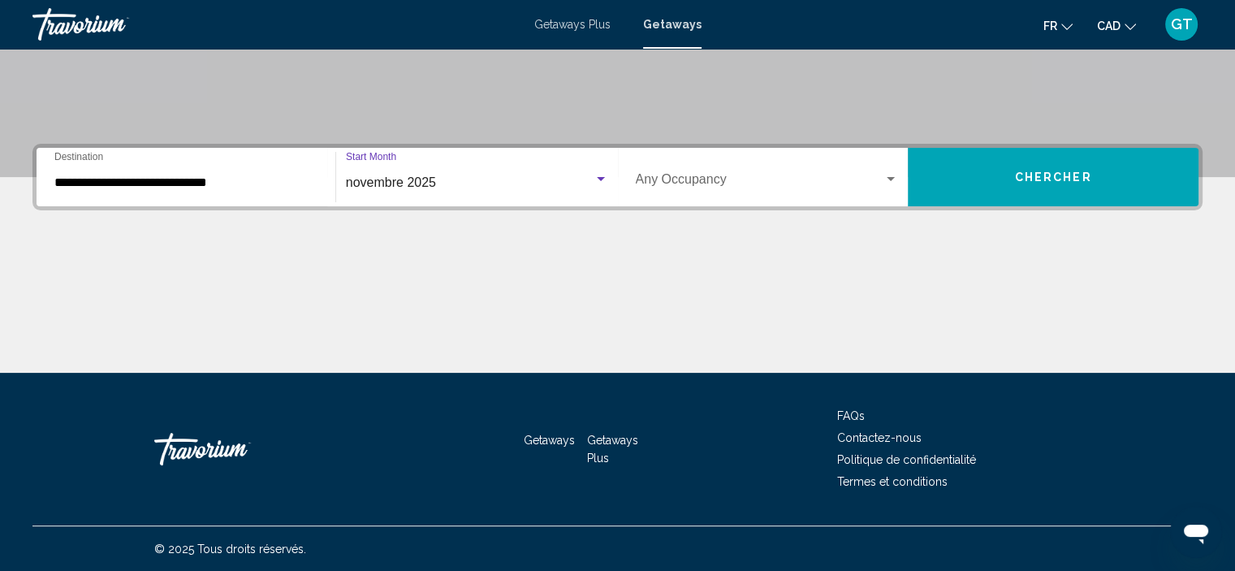
click at [718, 187] on span "Search widget" at bounding box center [760, 182] width 248 height 15
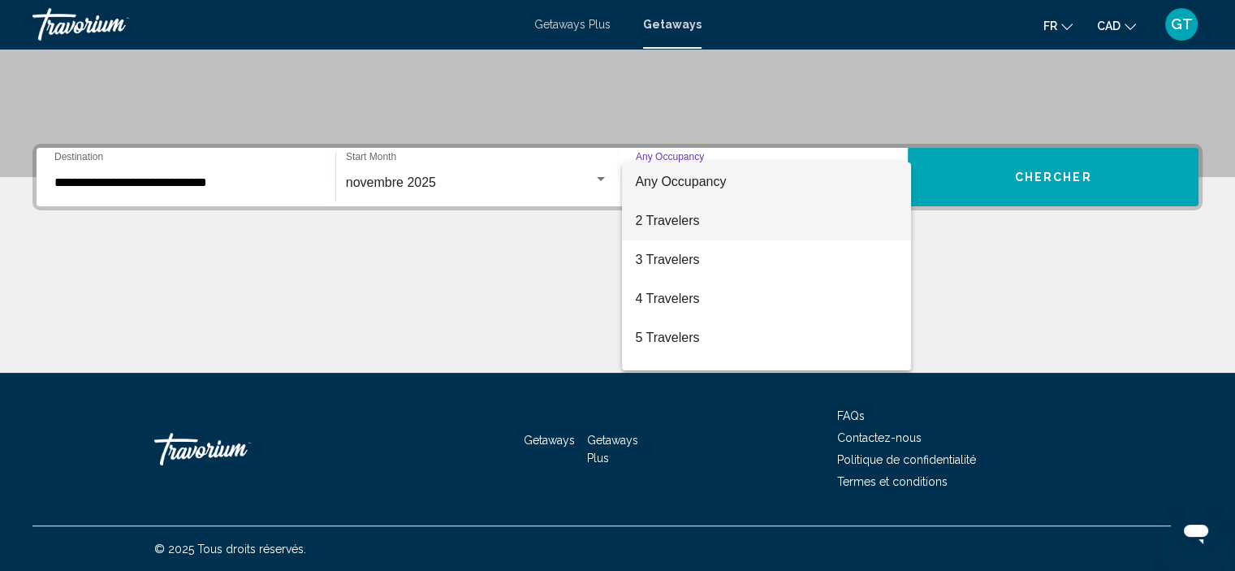
click at [708, 217] on span "2 Travelers" at bounding box center [766, 220] width 263 height 39
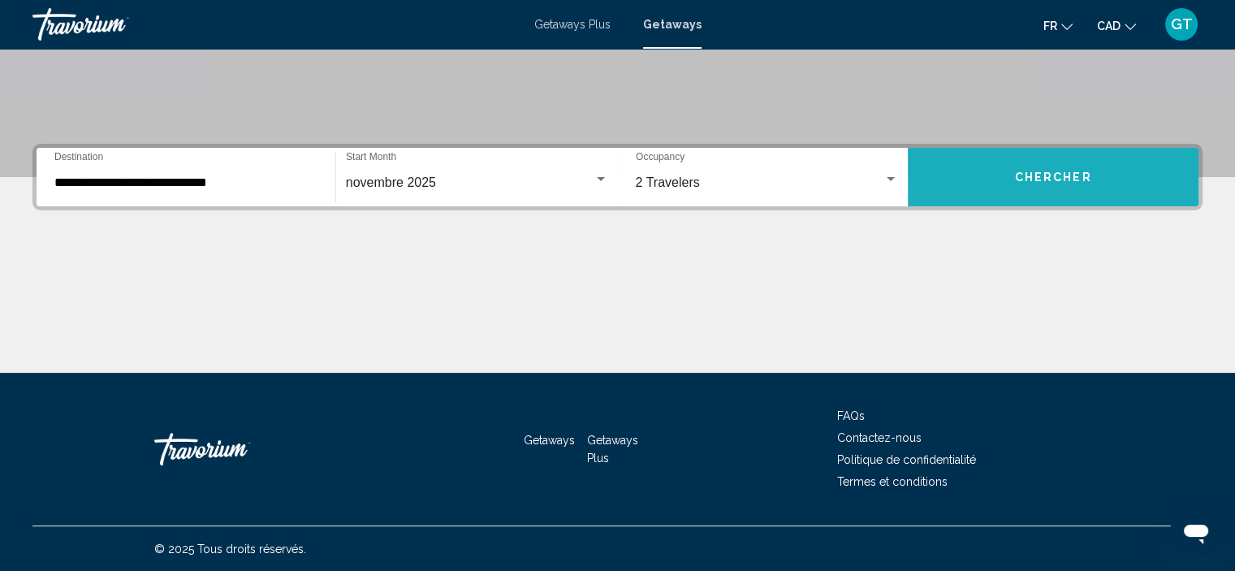
click at [1059, 173] on span "Chercher" at bounding box center [1053, 177] width 77 height 13
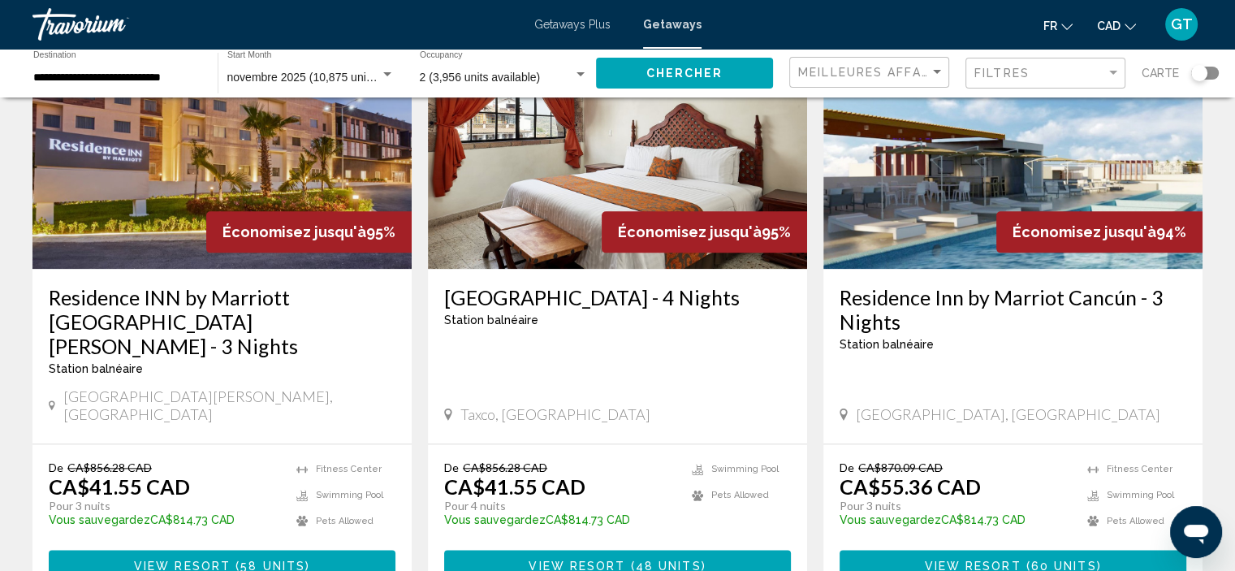
scroll to position [1948, 0]
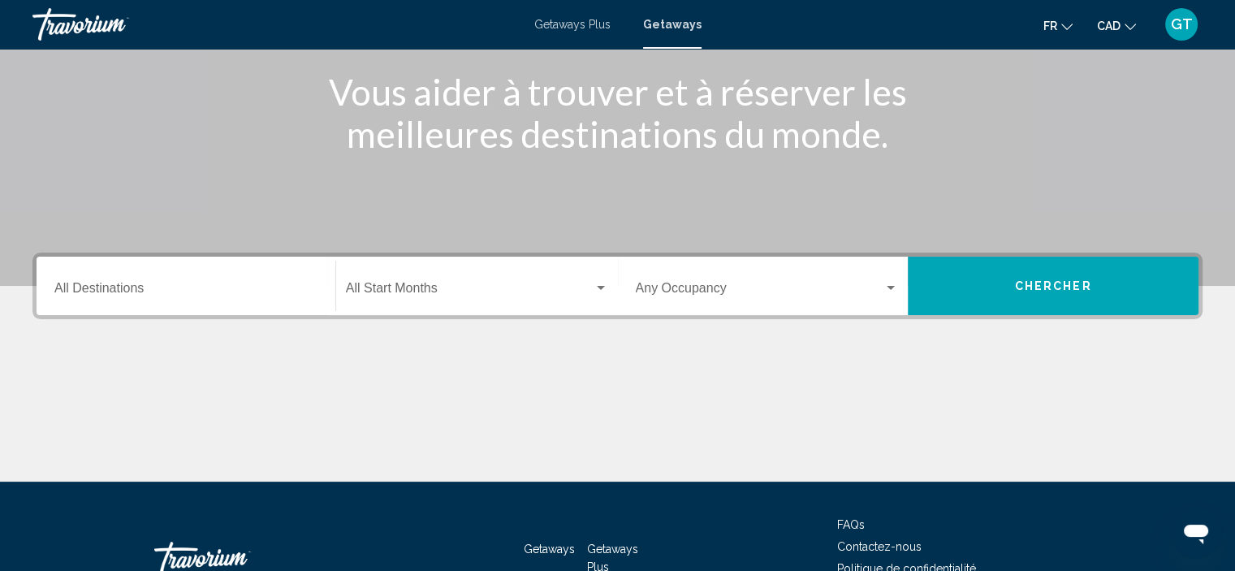
scroll to position [310, 0]
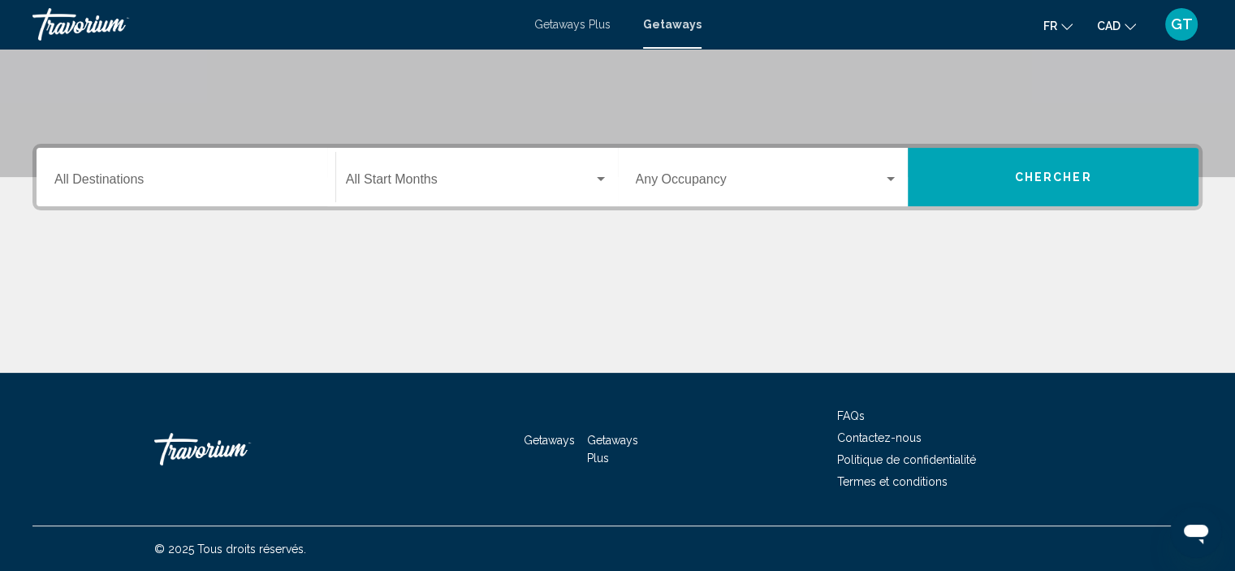
click at [247, 171] on div "Destination All Destinations" at bounding box center [185, 177] width 263 height 51
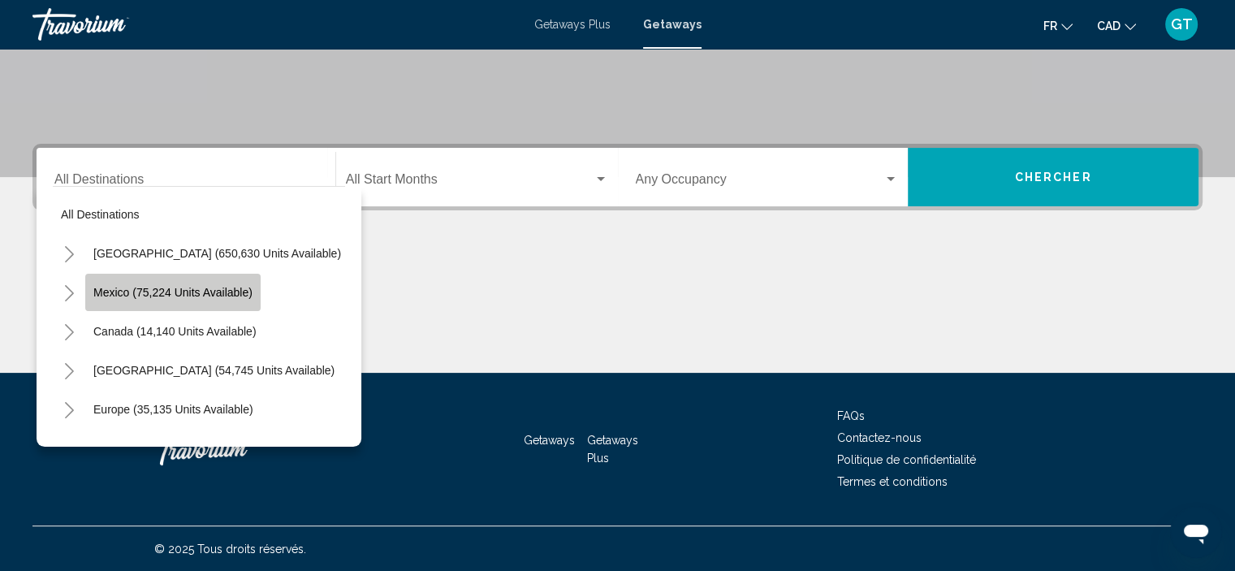
click at [201, 294] on span "Mexico (75,224 units available)" at bounding box center [172, 292] width 159 height 13
type input "**********"
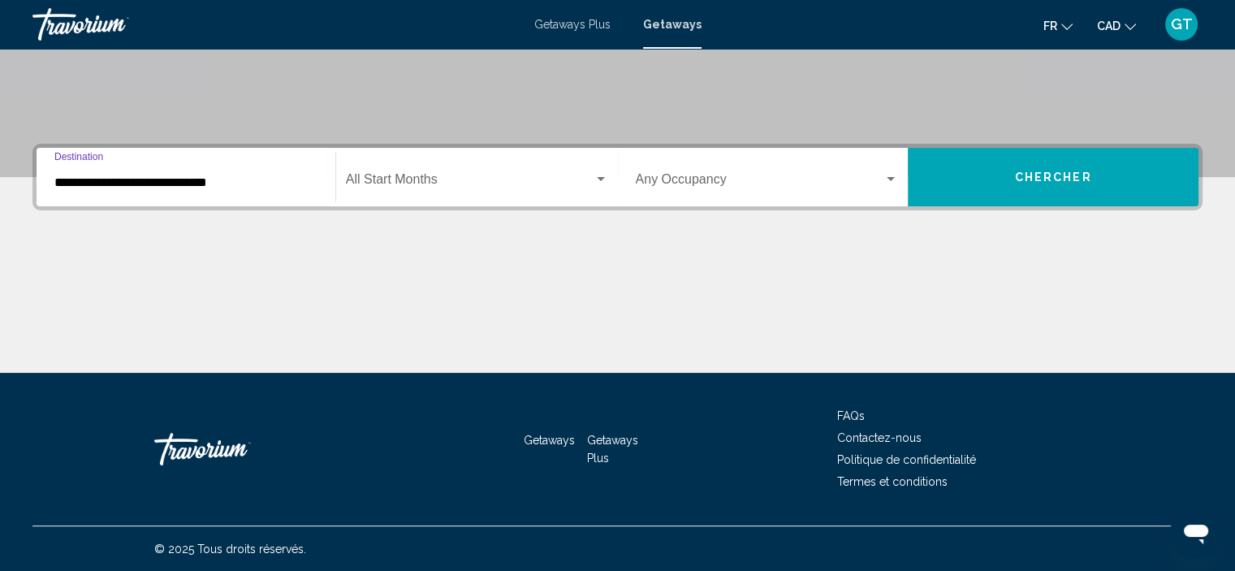
click at [593, 176] on div "Search widget" at bounding box center [600, 179] width 15 height 13
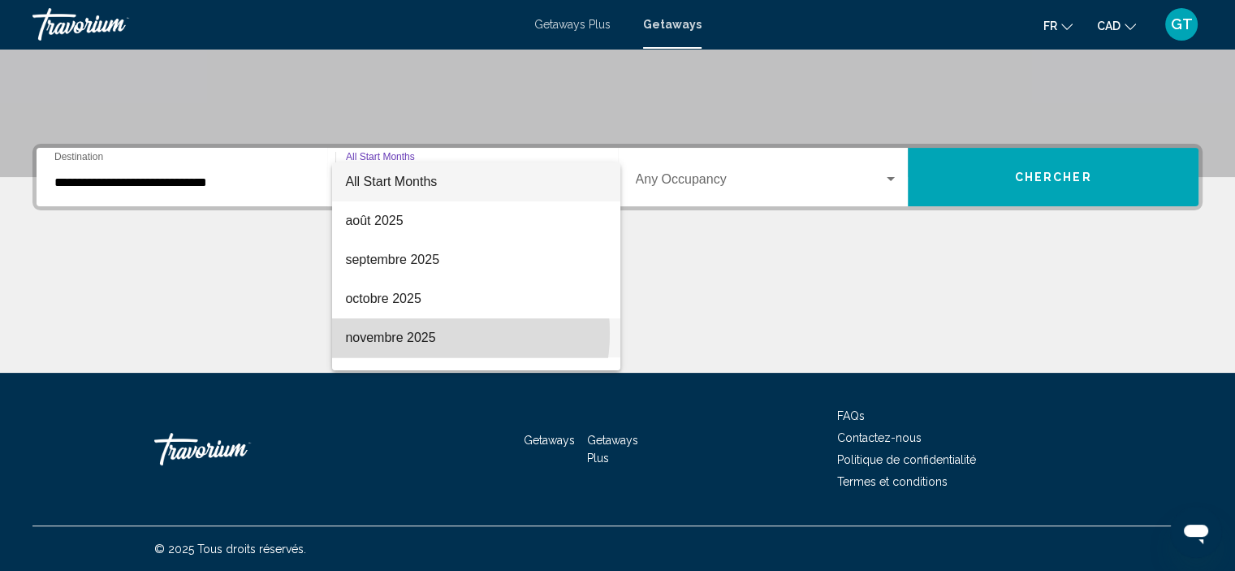
click at [416, 333] on span "novembre 2025" at bounding box center [476, 337] width 262 height 39
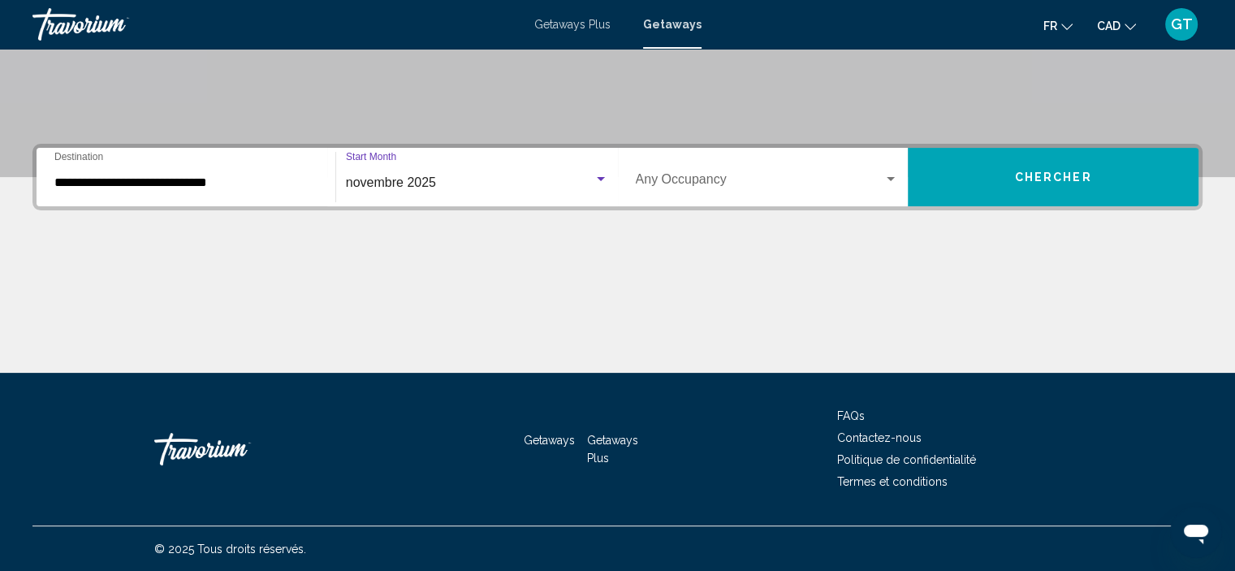
click at [892, 175] on div "Search widget" at bounding box center [890, 179] width 15 height 13
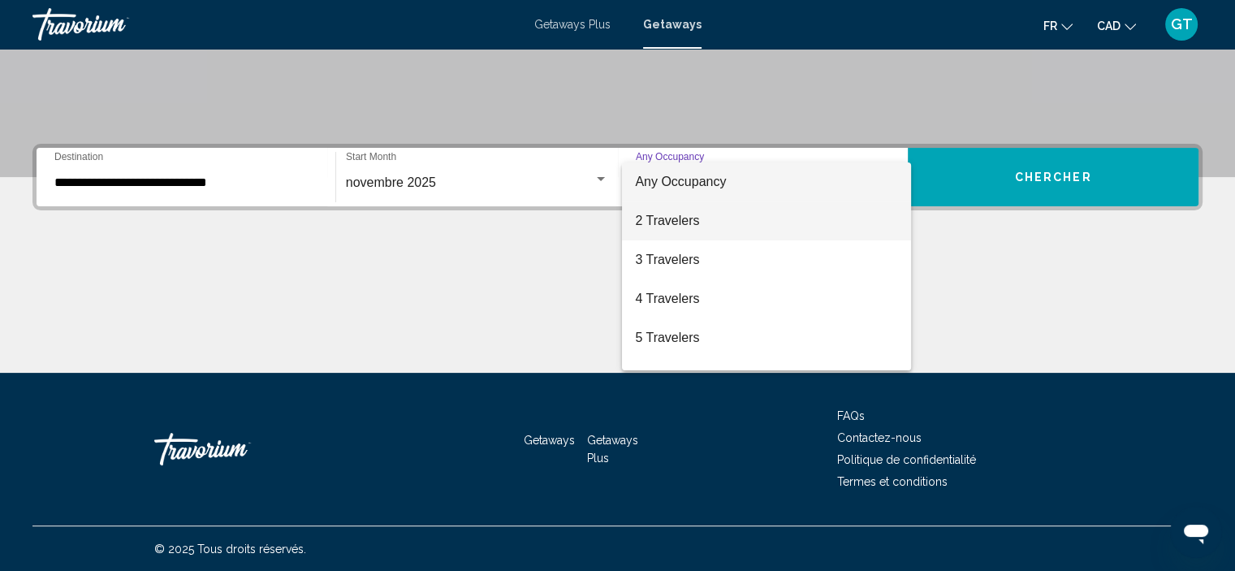
click at [705, 220] on span "2 Travelers" at bounding box center [766, 220] width 263 height 39
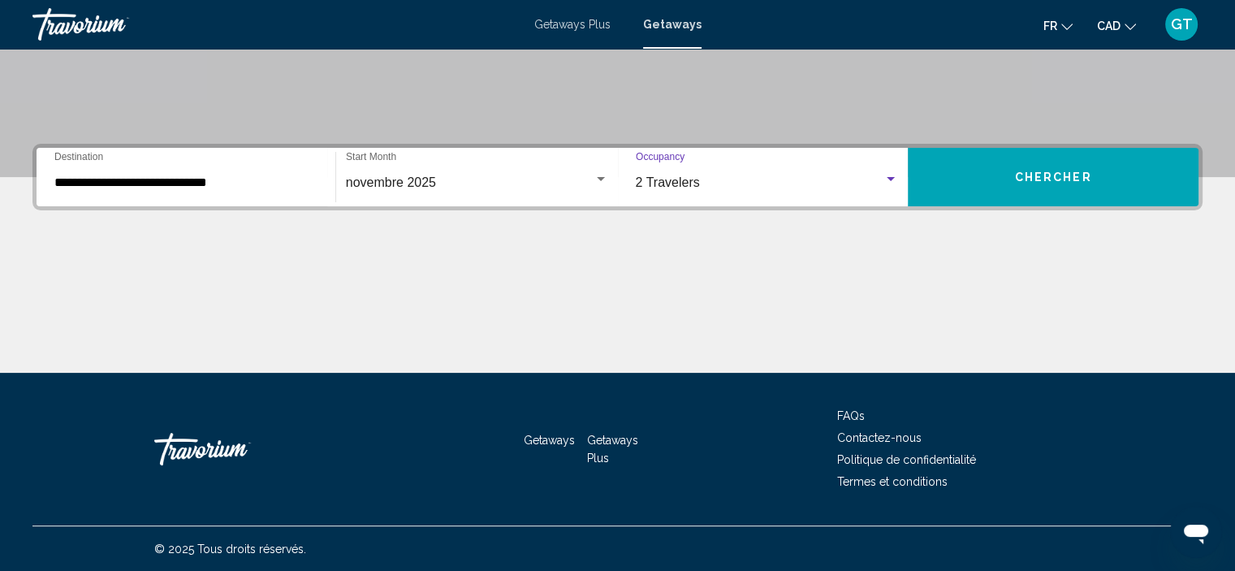
click at [1025, 190] on button "Chercher" at bounding box center [1053, 177] width 291 height 58
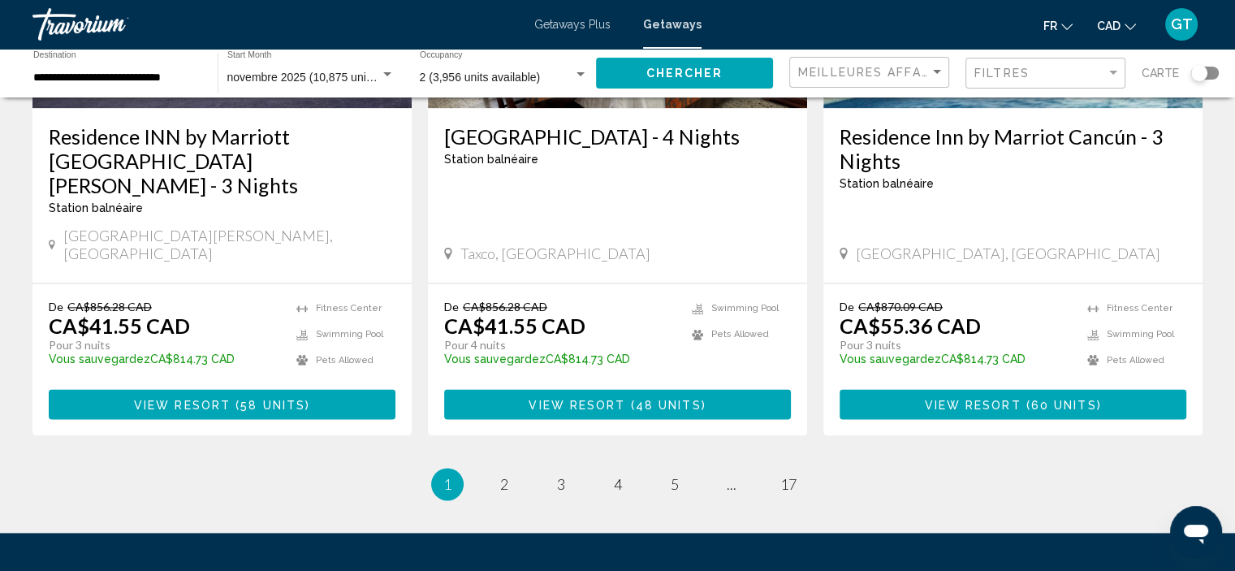
scroll to position [2111, 0]
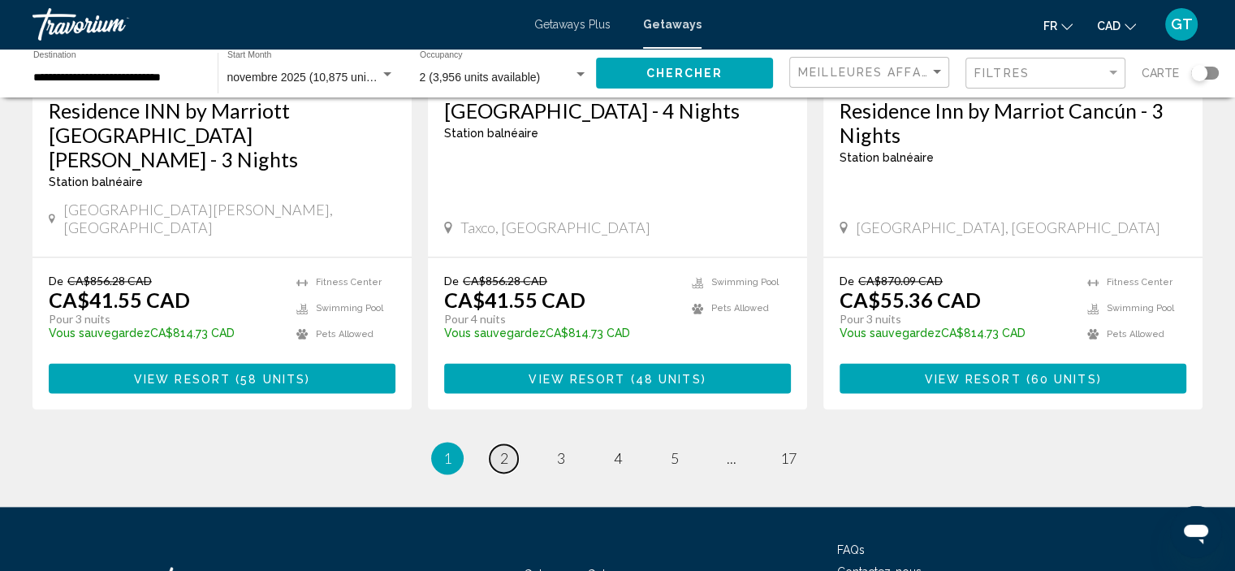
click at [506, 449] on span "2" at bounding box center [504, 458] width 8 height 18
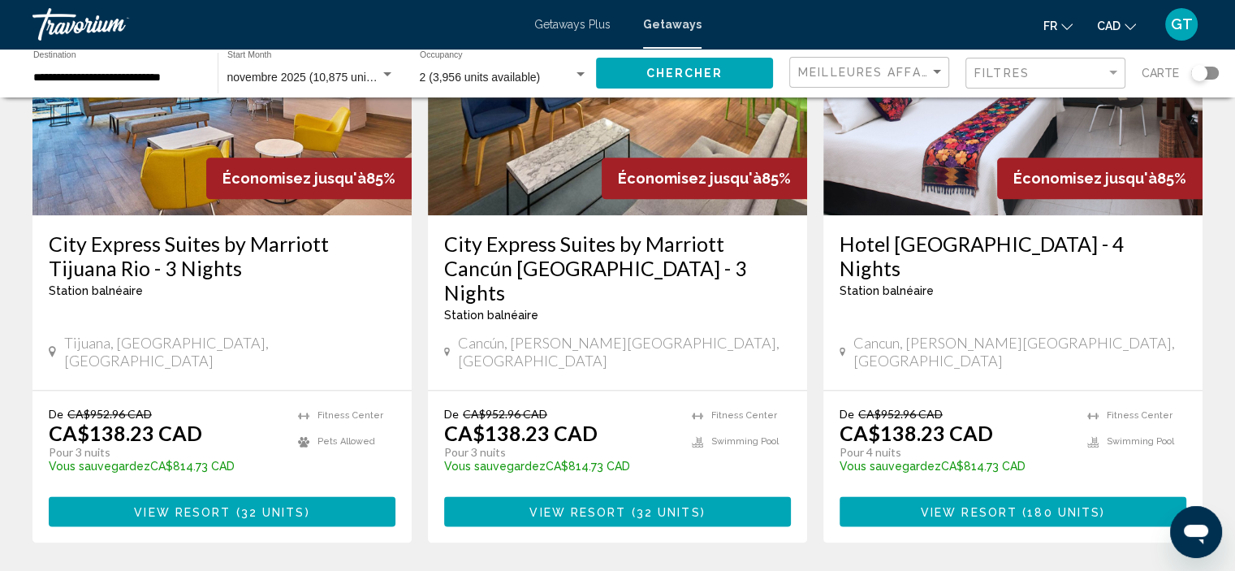
scroll to position [2029, 0]
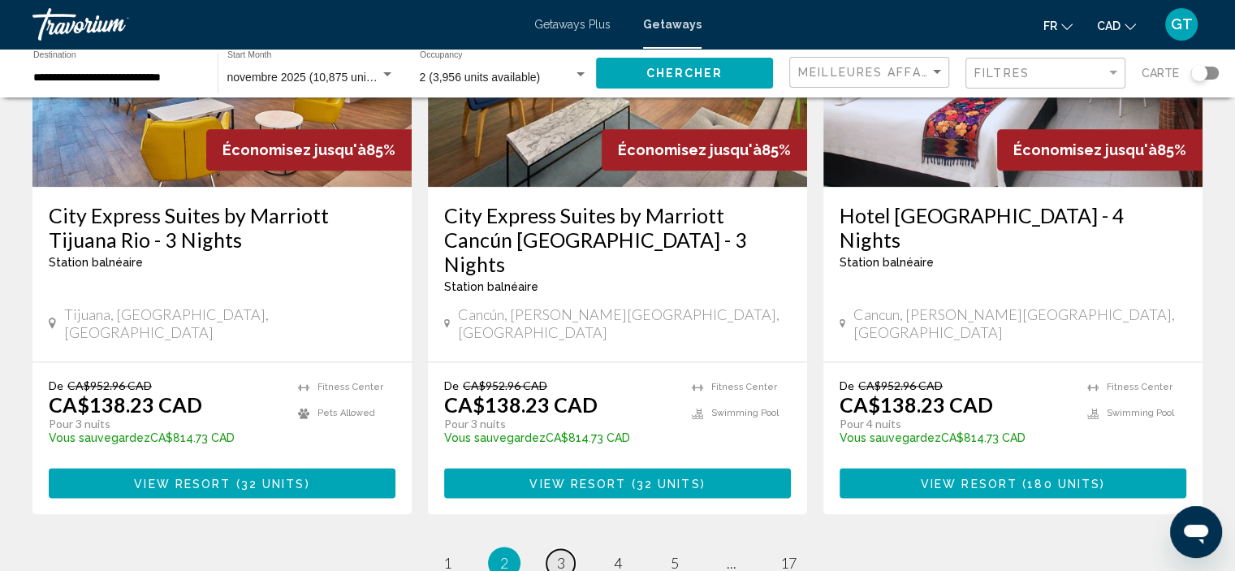
click at [561, 554] on span "3" at bounding box center [561, 563] width 8 height 18
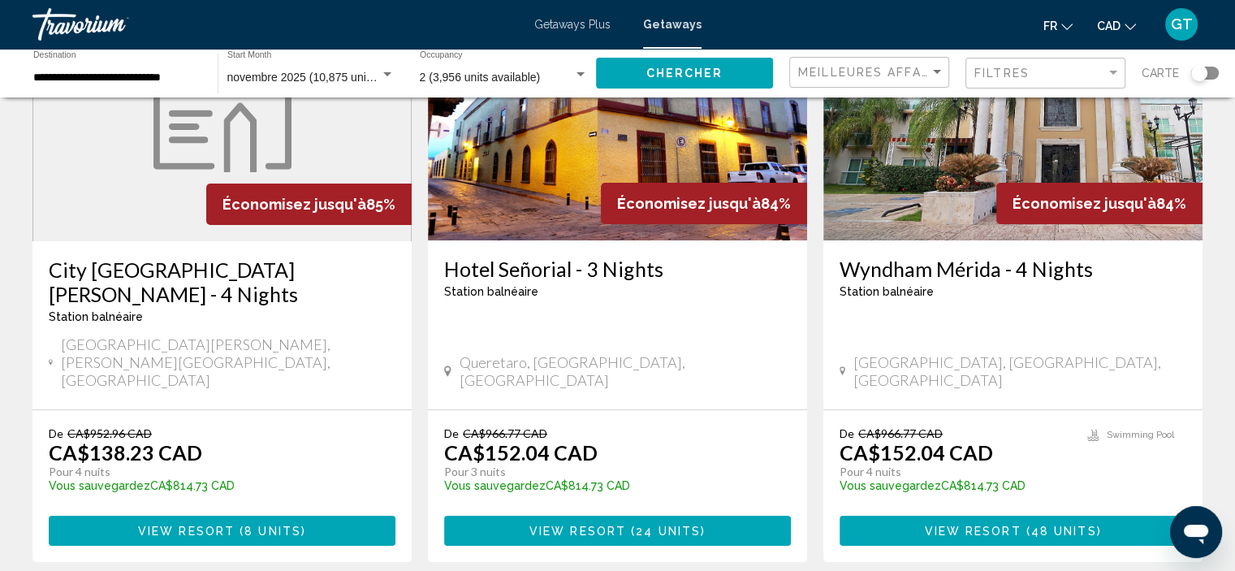
scroll to position [162, 0]
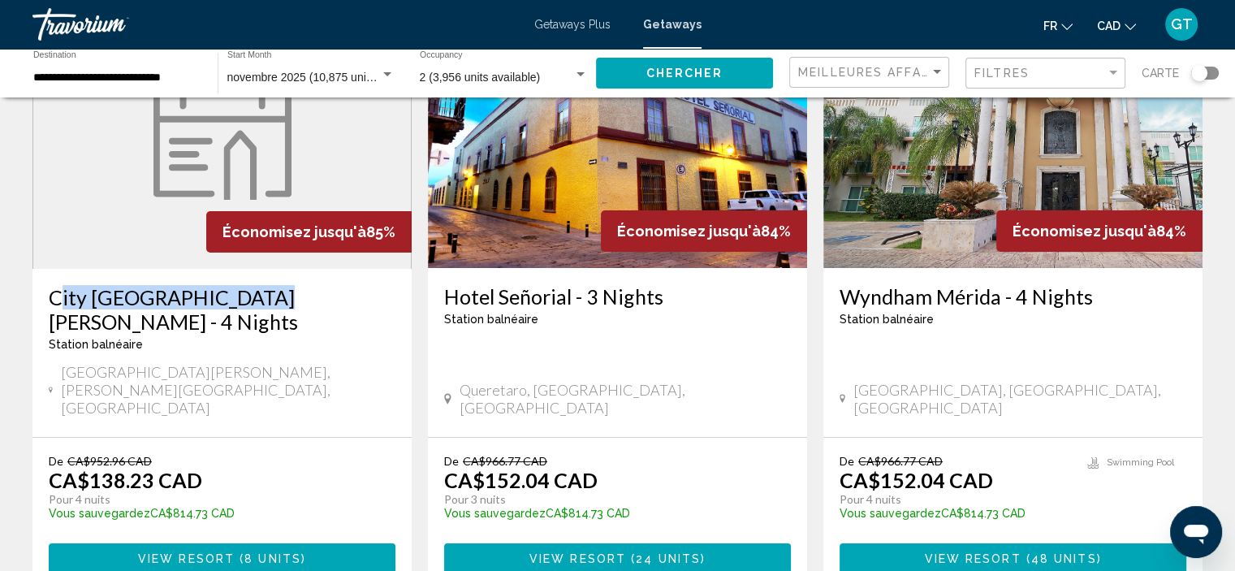
drag, startPoint x: 45, startPoint y: 294, endPoint x: 243, endPoint y: 301, distance: 197.4
click at [243, 301] on div "City [GEOGRAPHIC_DATA][PERSON_NAME] - 4 Nights Station balnéaire - Ceci est une…" at bounding box center [221, 353] width 379 height 168
copy h3 "City [GEOGRAPHIC_DATA][PERSON_NAME]"
click at [231, 552] on span "View Resort" at bounding box center [186, 558] width 97 height 13
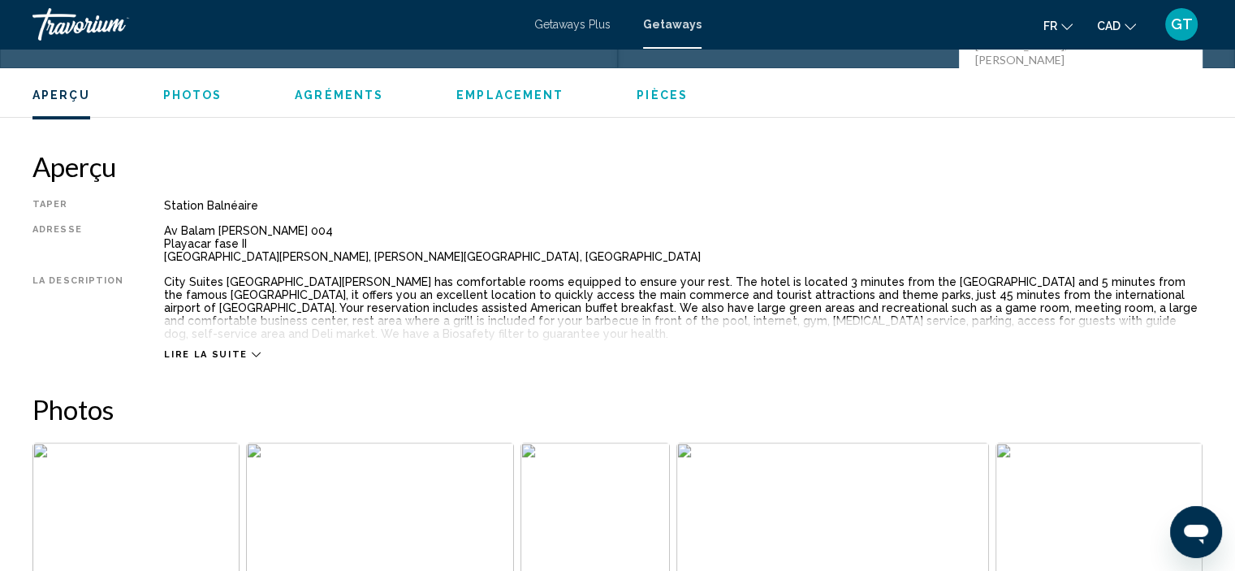
scroll to position [568, 0]
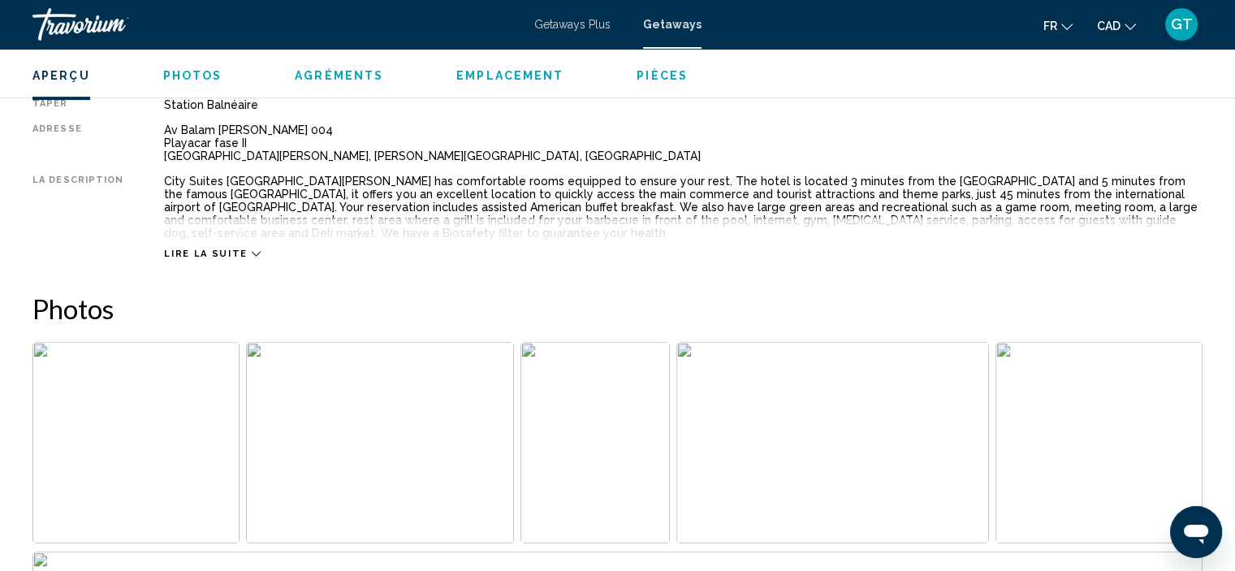
click at [222, 256] on span "Lire la suite" at bounding box center [205, 253] width 83 height 11
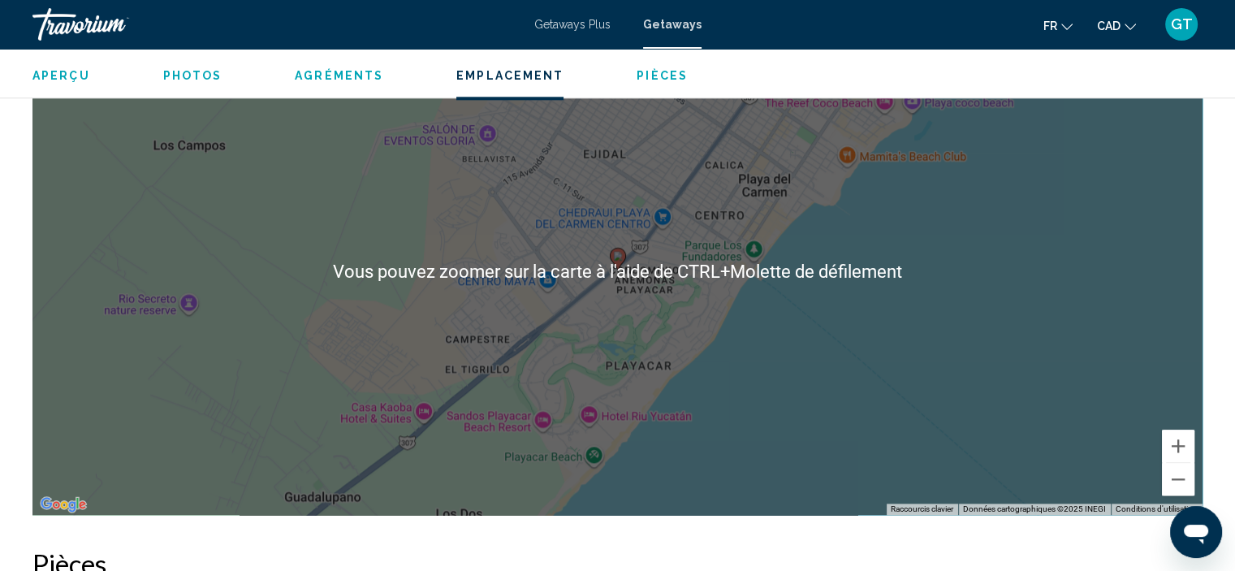
scroll to position [1786, 0]
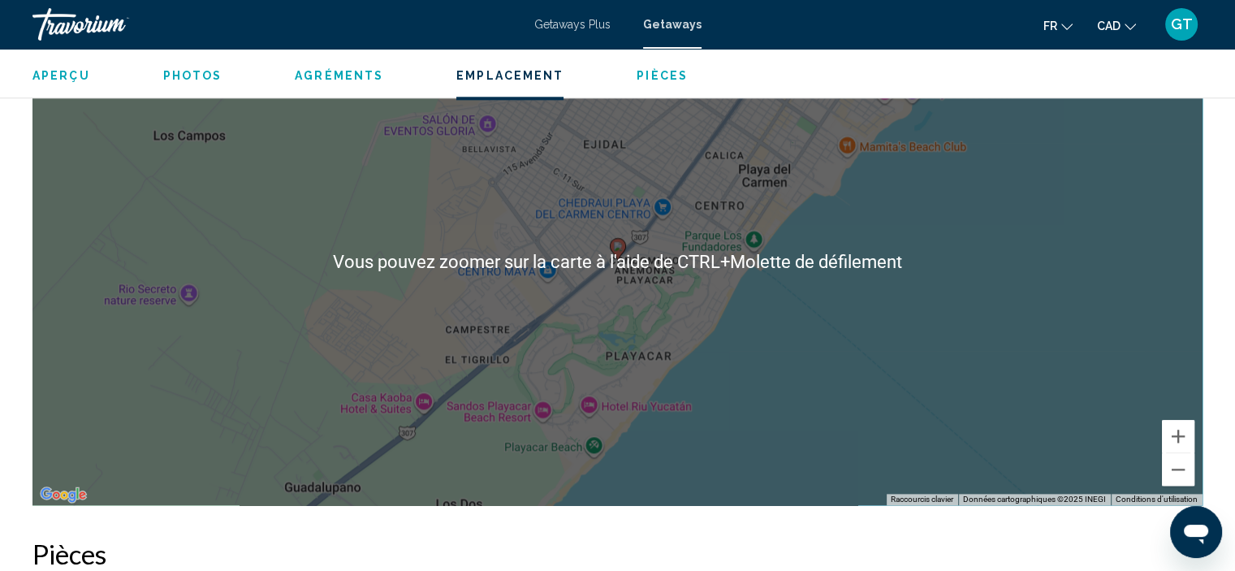
click at [677, 270] on div "Pour activer le glissement avec le clavier, appuyez sur Alt+Entrée. Une fois ce…" at bounding box center [617, 261] width 1170 height 487
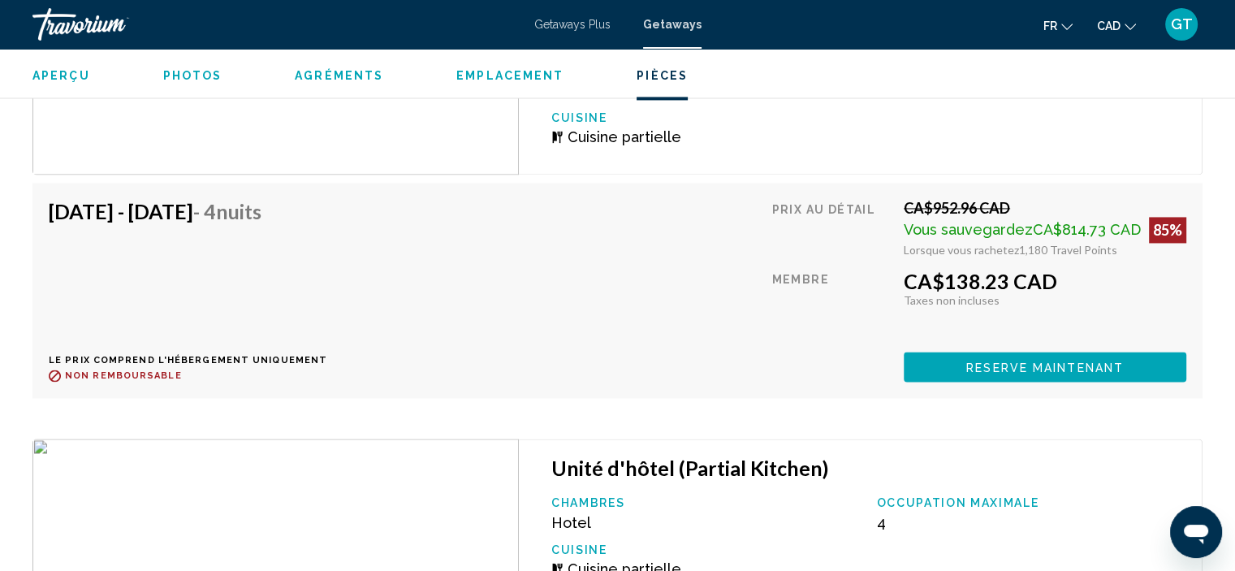
scroll to position [2517, 0]
